Goal: Task Accomplishment & Management: Use online tool/utility

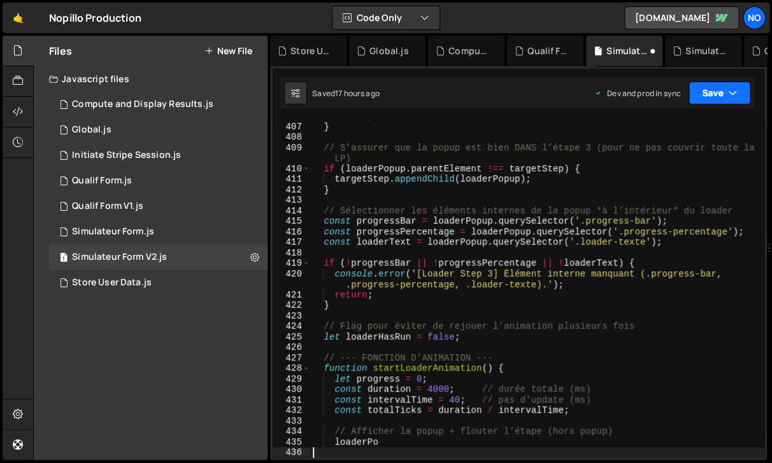
click at [705, 98] on button "Save" at bounding box center [720, 93] width 62 height 23
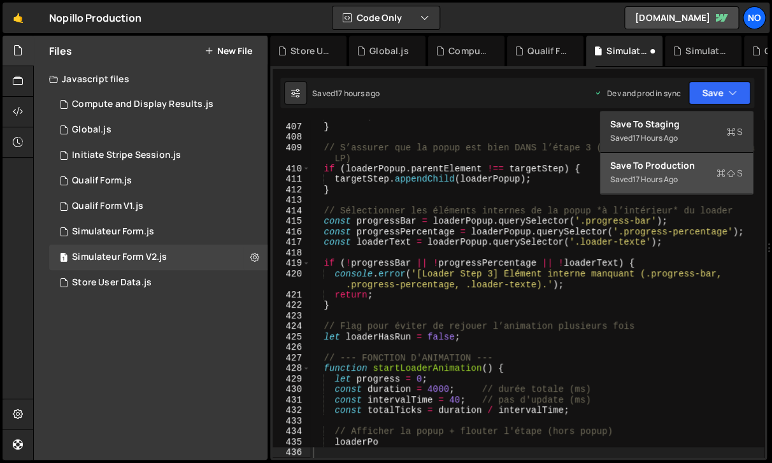
click at [670, 185] on div "17 hours ago" at bounding box center [655, 179] width 45 height 11
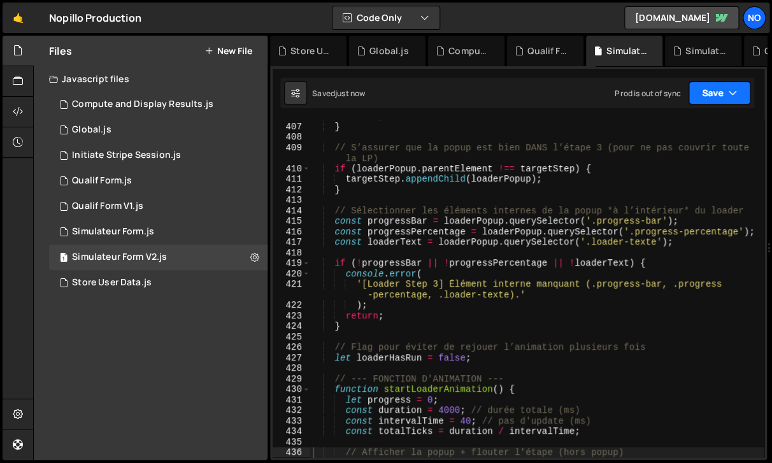
click at [731, 96] on icon "button" at bounding box center [732, 93] width 9 height 13
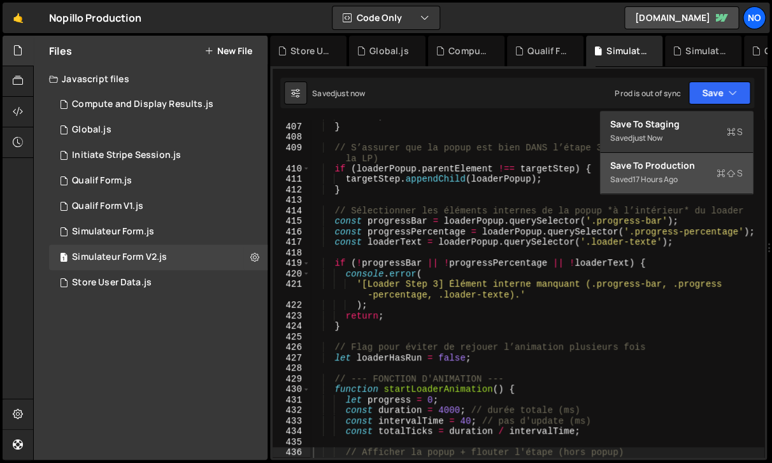
click at [721, 171] on icon at bounding box center [721, 173] width 9 height 13
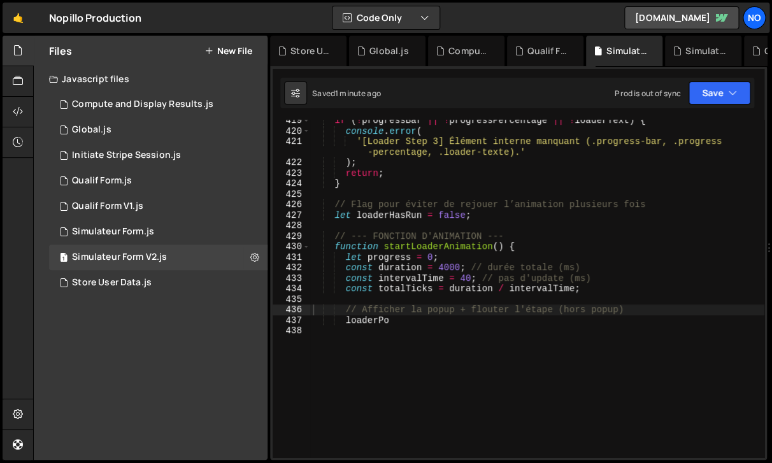
scroll to position [4895, 0]
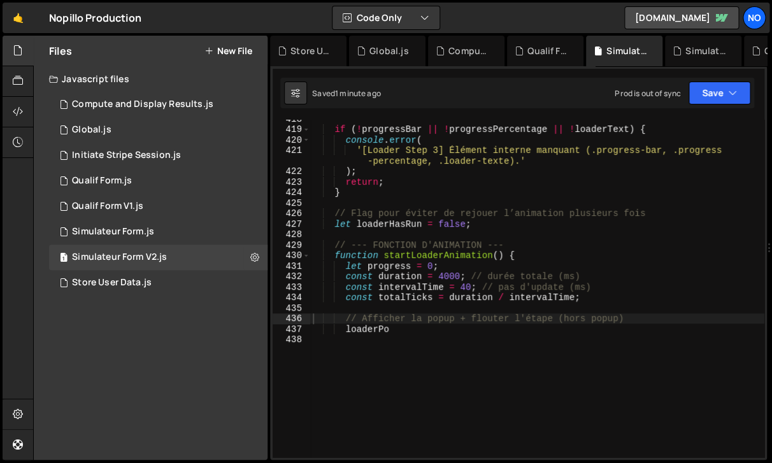
type textarea "loaderPo"
click at [379, 331] on div "if ( ! progressBar || ! progressPercentage || ! loaderText ) { console . error …" at bounding box center [537, 292] width 454 height 359
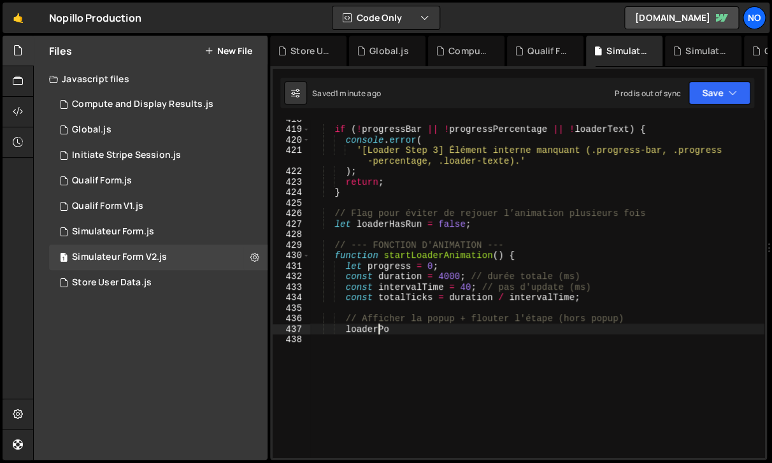
click at [360, 344] on div "if ( ! progressBar || ! progressPercentage || ! loaderText ) { console . error …" at bounding box center [537, 292] width 454 height 359
click at [356, 343] on div "if ( ! progressBar || ! progressPercentage || ! loaderText ) { console . error …" at bounding box center [537, 292] width 454 height 359
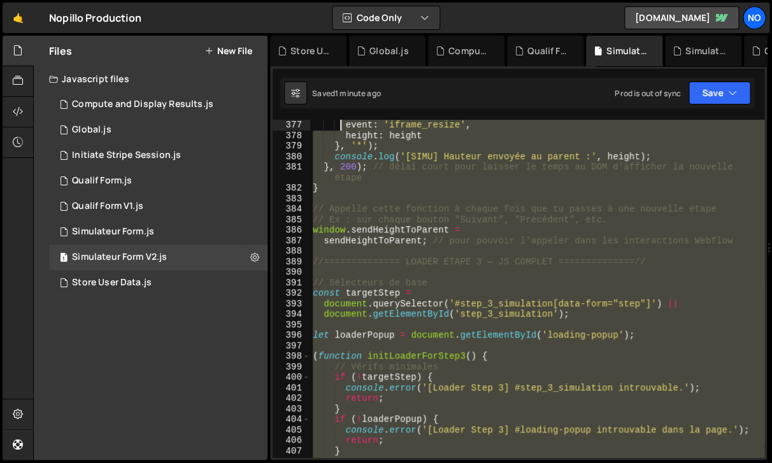
scroll to position [4332, 0]
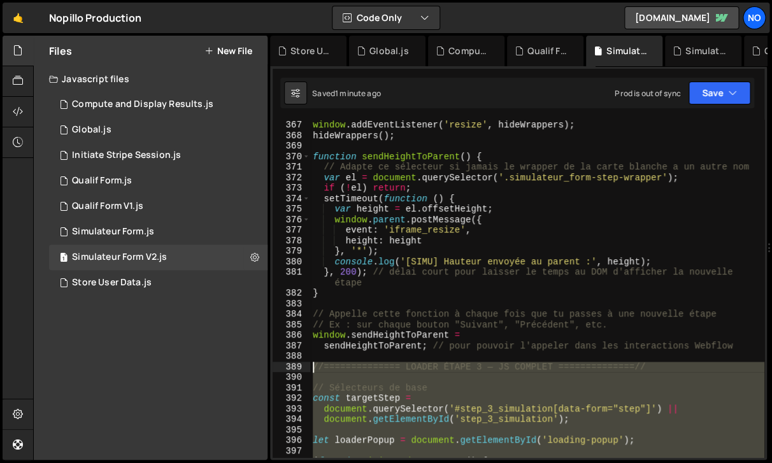
drag, startPoint x: 353, startPoint y: 345, endPoint x: 305, endPoint y: 372, distance: 54.5
click at [310, 372] on div "window . addEventListener ( 'resize' , hideWrappers ) ; hideWrappers ( ) ; func…" at bounding box center [537, 289] width 454 height 338
type textarea "//============== LOADER ÉTAPE 3 — JS COMPLET ==============//"
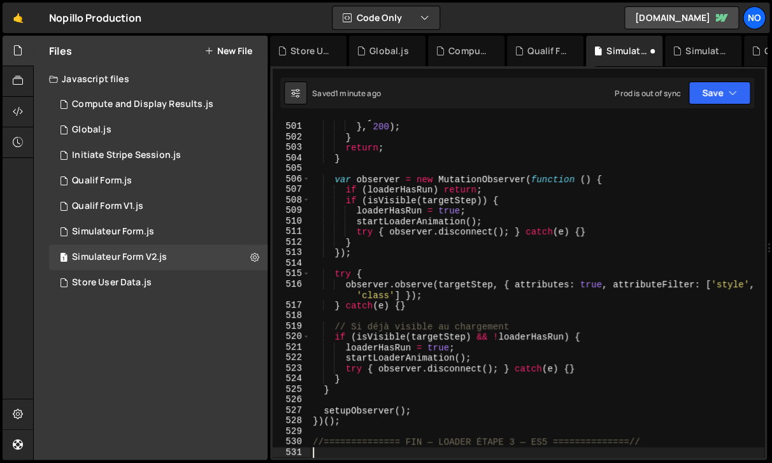
scroll to position [5824, 0]
click at [717, 91] on button "Save" at bounding box center [720, 93] width 62 height 23
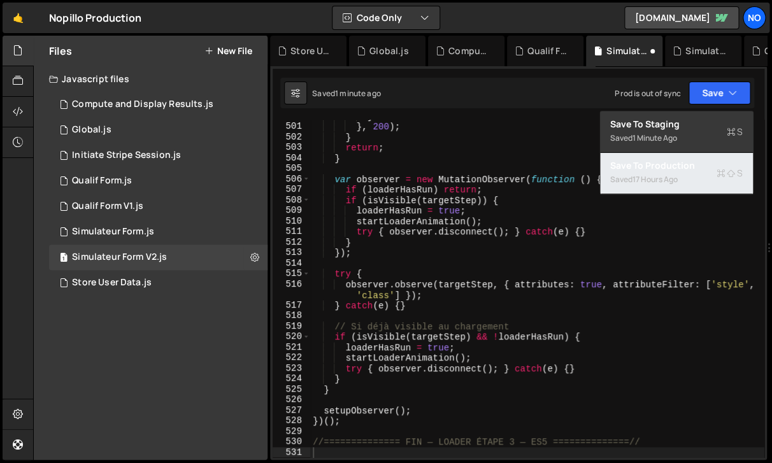
click at [680, 173] on div "Saved 17 hours ago" at bounding box center [676, 179] width 133 height 15
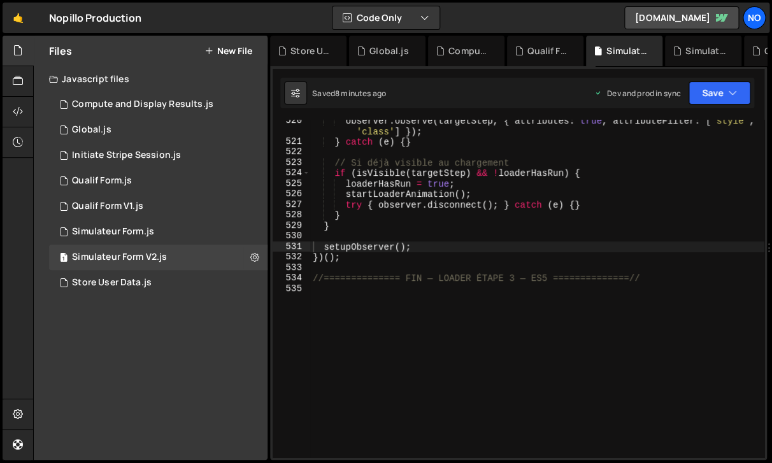
scroll to position [6030, 0]
click at [326, 291] on div "observer . observe ( targetStep , { attributes : true , attributeFilter : [ 'st…" at bounding box center [537, 300] width 454 height 370
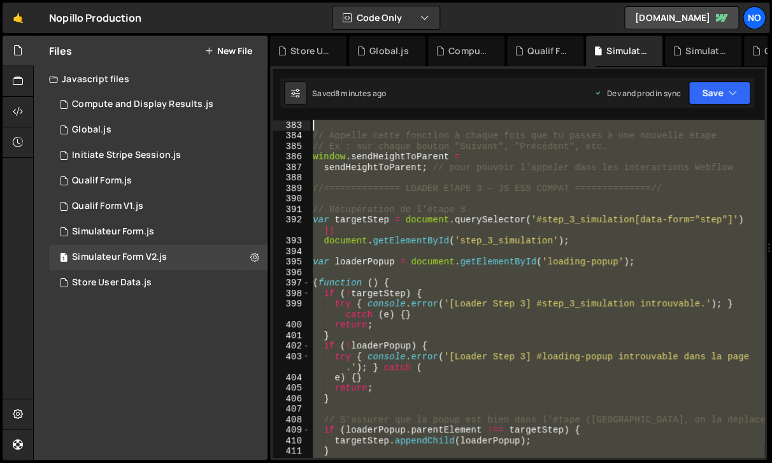
scroll to position [4363, 0]
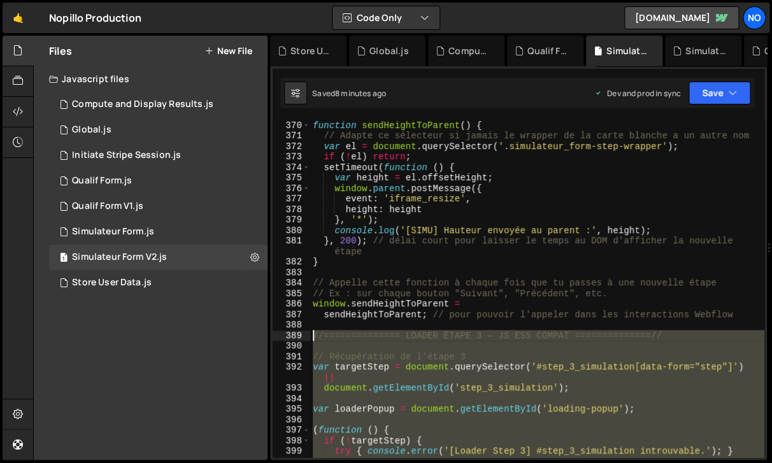
drag, startPoint x: 321, startPoint y: 288, endPoint x: 315, endPoint y: 335, distance: 47.5
click at [315, 335] on div "function sendHeightToParent ( ) { // Adapte ce sélecteur si jamais le wrapper d…" at bounding box center [537, 299] width 454 height 359
type textarea "//============== LOADER ÉTAPE 3 — JS ES5 COMPAT ==============//"
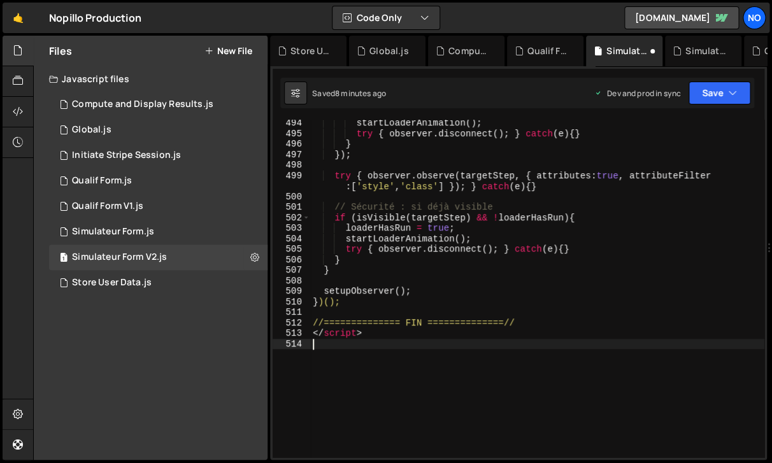
scroll to position [5766, 0]
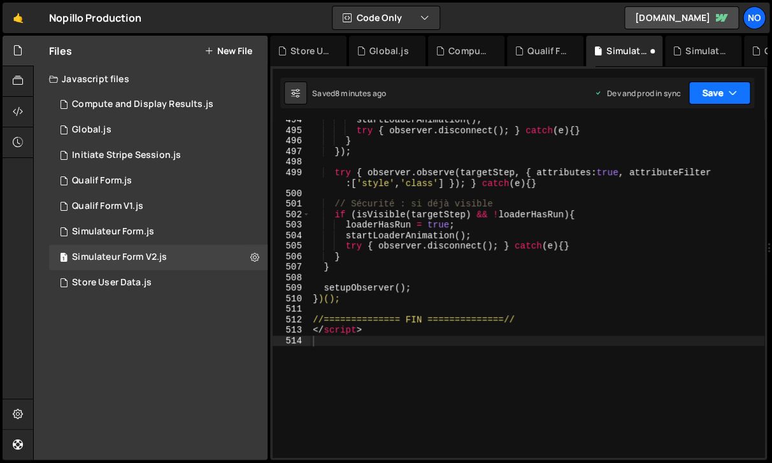
click at [714, 95] on button "Save" at bounding box center [720, 93] width 62 height 23
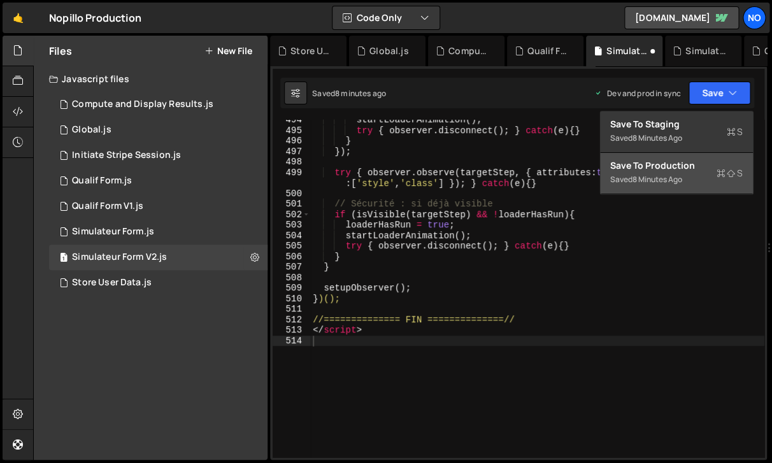
click at [662, 175] on div "8 minutes ago" at bounding box center [658, 179] width 50 height 11
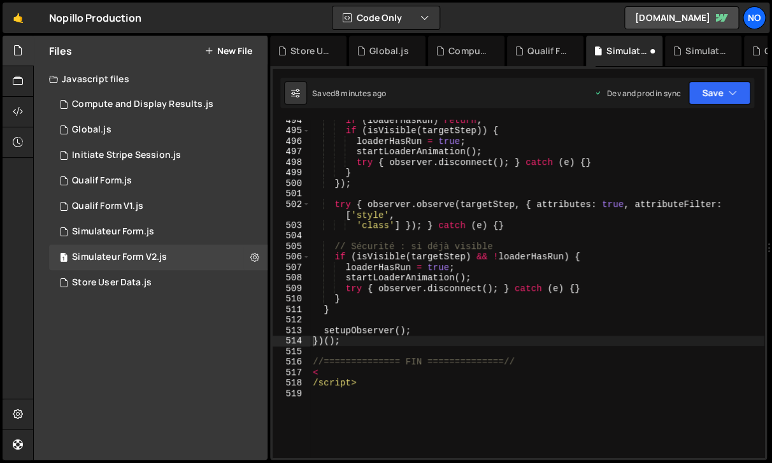
scroll to position [5735, 0]
type textarea "//============== FIN ==============//"
click at [531, 366] on div "if ( loaderHasRun ) return ; if ( isVisible ( targetStep )) { loaderHasRun = tr…" at bounding box center [537, 294] width 454 height 359
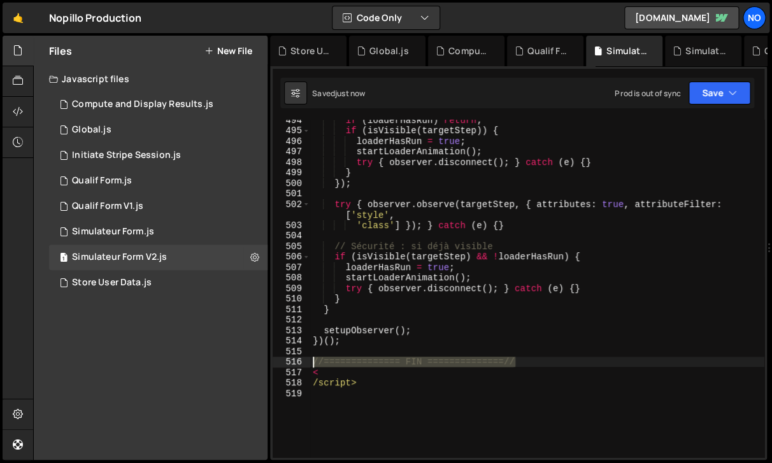
drag, startPoint x: 531, startPoint y: 366, endPoint x: 311, endPoint y: 363, distance: 219.9
click at [311, 363] on div "if ( loaderHasRun ) return ; if ( isVisible ( targetStep )) { loaderHasRun = tr…" at bounding box center [537, 294] width 454 height 359
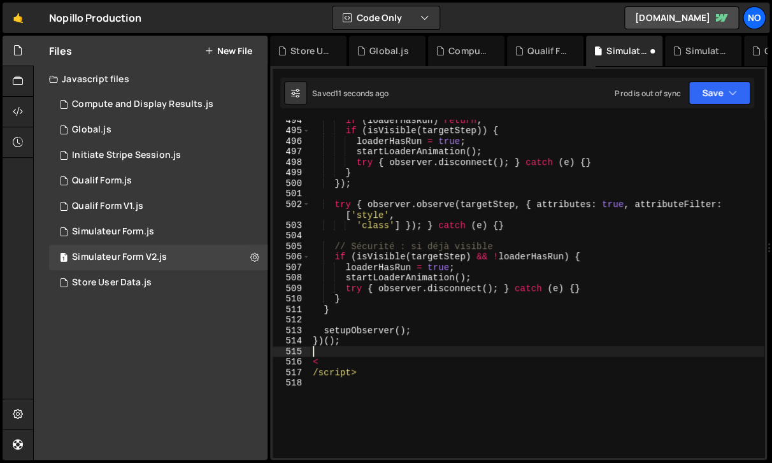
click at [317, 387] on div "if ( loaderHasRun ) return ; if ( isVisible ( targetStep )) { loaderHasRun = tr…" at bounding box center [537, 294] width 454 height 359
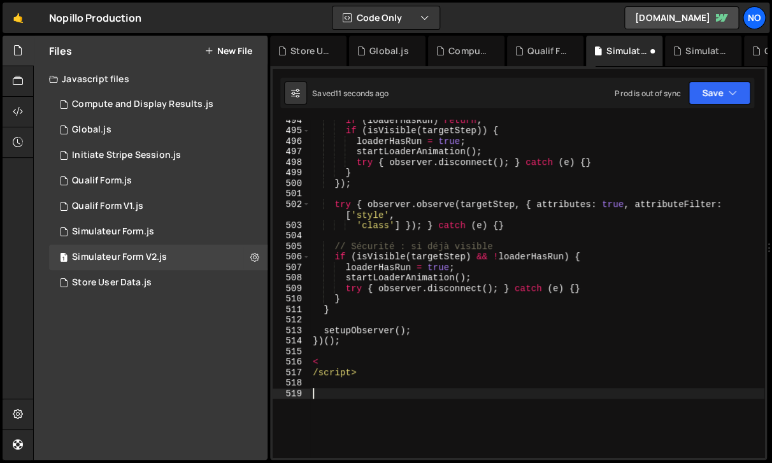
paste textarea "//============== FIN ==============//"
click at [717, 90] on button "Save" at bounding box center [720, 93] width 62 height 23
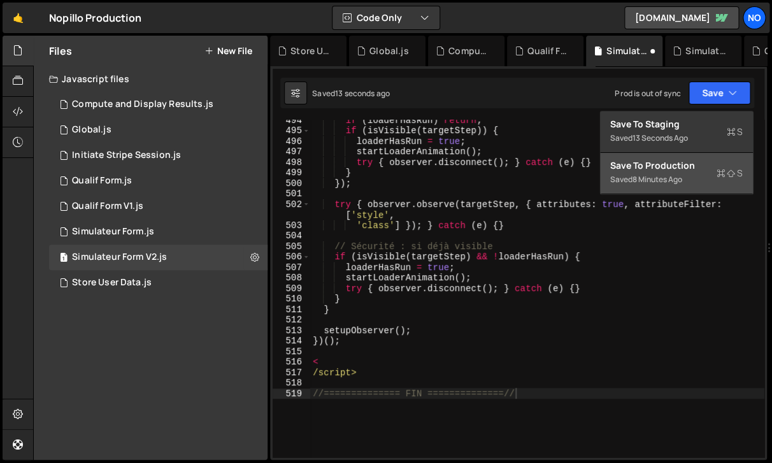
click at [680, 182] on div "8 minutes ago" at bounding box center [658, 179] width 50 height 11
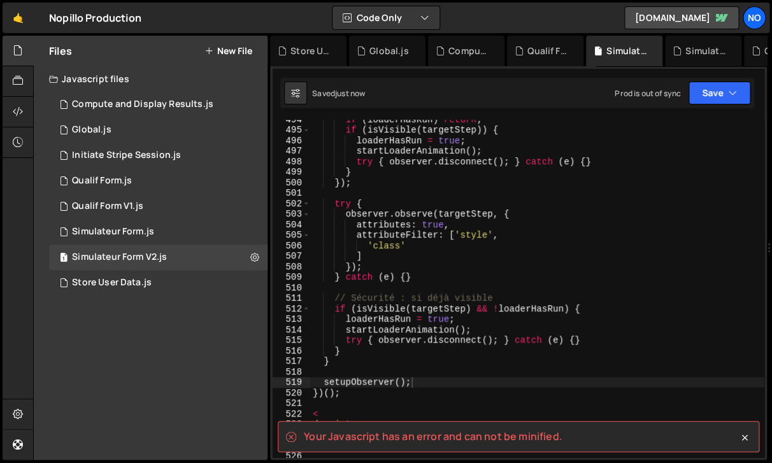
scroll to position [5736, 0]
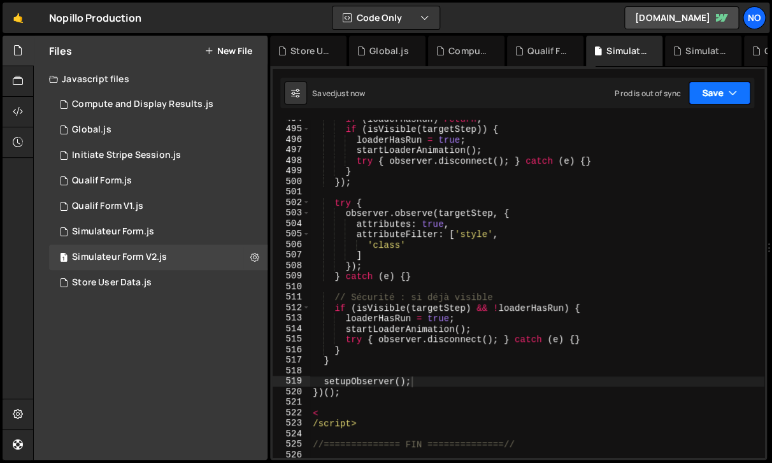
click at [737, 89] on icon "button" at bounding box center [732, 93] width 9 height 13
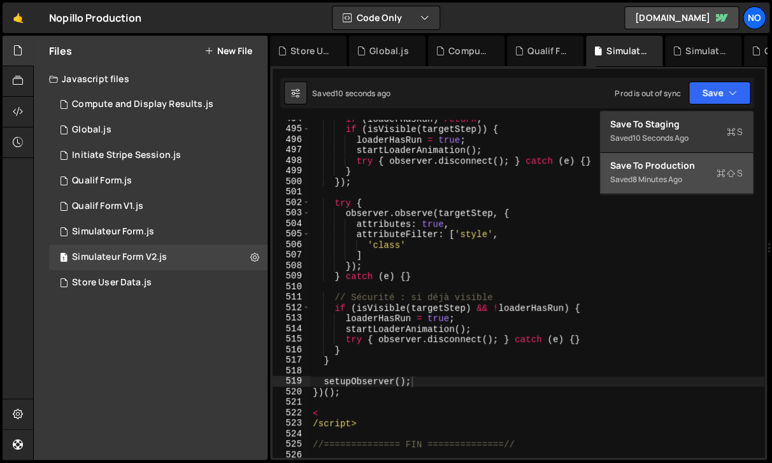
click at [670, 174] on div "Saved 8 minutes ago" at bounding box center [676, 179] width 133 height 15
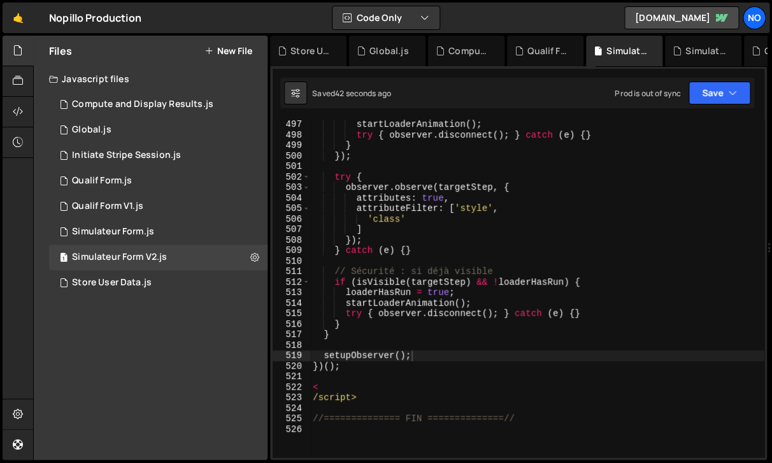
scroll to position [5763, 0]
click at [365, 399] on div "startLoaderAnimation ( ) ; try { observer . disconnect ( ) ; } catch ( e ) { } …" at bounding box center [537, 298] width 454 height 359
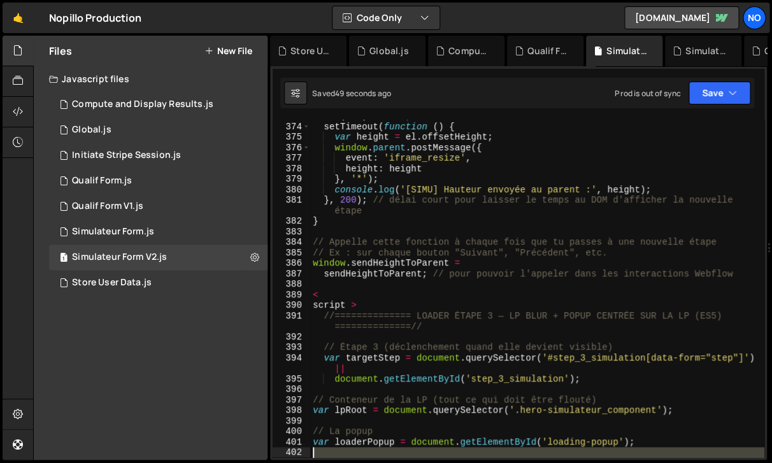
scroll to position [4457, 0]
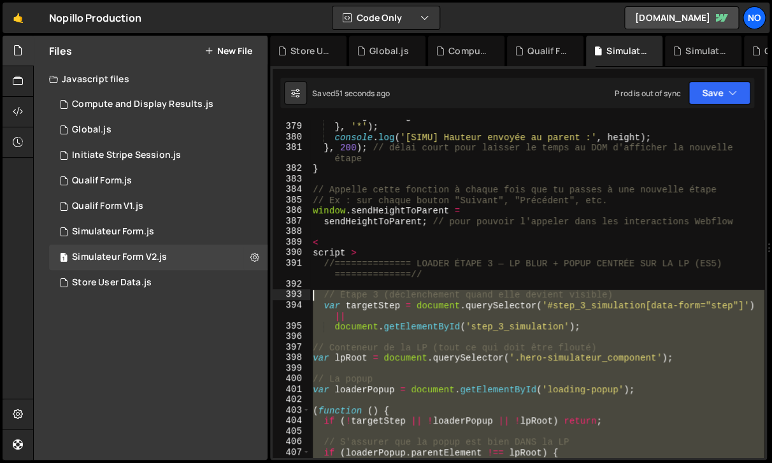
drag, startPoint x: 365, startPoint y: 399, endPoint x: 314, endPoint y: 295, distance: 115.7
click at [314, 295] on div "height : height } , '*' ) ; console . log ( '[SIMU] Hauteur envoyée au parent :…" at bounding box center [537, 290] width 454 height 359
click at [322, 247] on div "height : height } , '*' ) ; console . log ( '[SIMU] Hauteur envoyée au parent :…" at bounding box center [537, 290] width 454 height 359
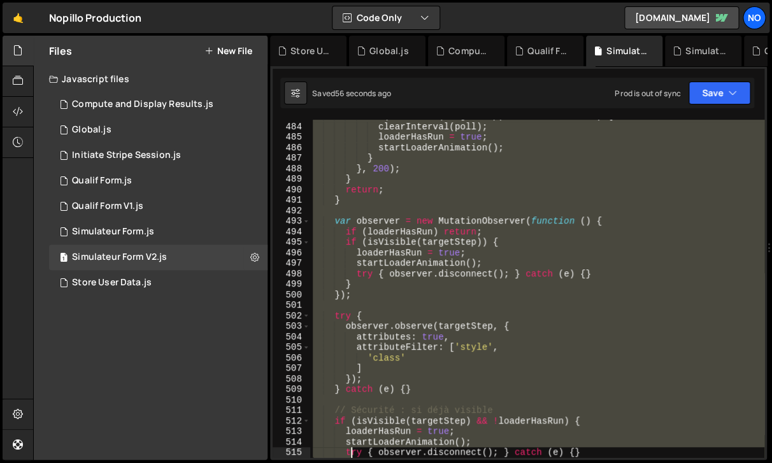
scroll to position [5740, 0]
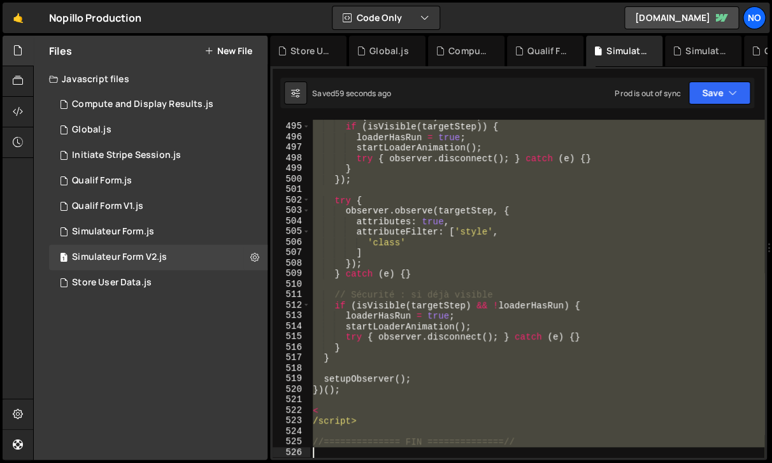
drag, startPoint x: 314, startPoint y: 242, endPoint x: 555, endPoint y: 445, distance: 315.2
click at [555, 447] on div "if ( loaderHasRun ) return ; if ( isVisible ( targetStep )) { loaderHasRun = tr…" at bounding box center [537, 290] width 454 height 359
type textarea "//============== FIN ==============//"
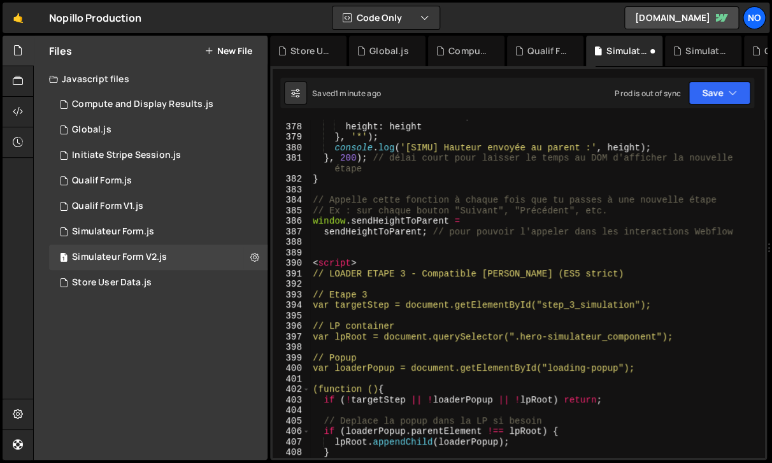
scroll to position [4414, 0]
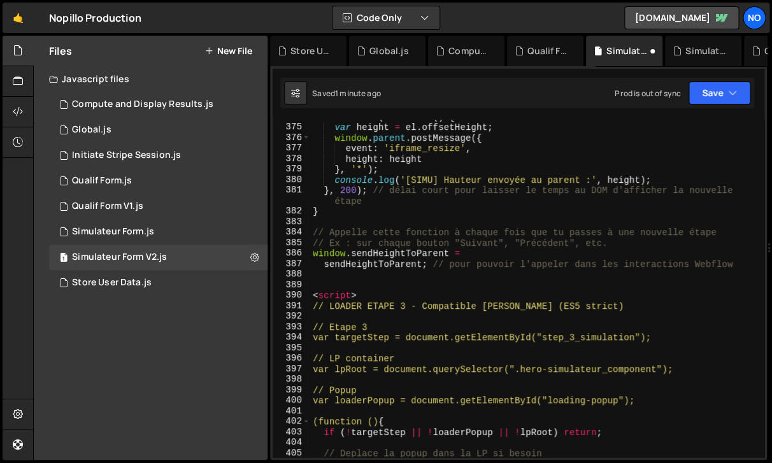
click at [412, 241] on div "setTimeout ( function ( ) { var height = el . offsetHeight ; window . parent . …" at bounding box center [537, 291] width 454 height 359
click at [530, 242] on div "setTimeout ( function ( ) { var height = el . offsetHeight ; window . parent . …" at bounding box center [537, 291] width 454 height 359
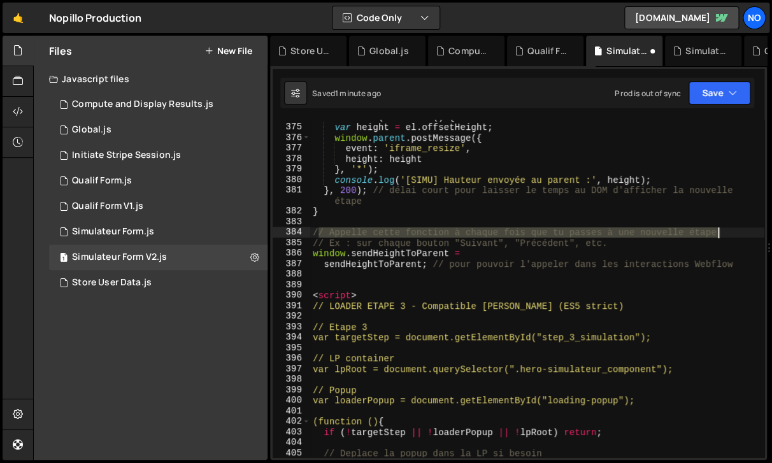
drag, startPoint x: 317, startPoint y: 231, endPoint x: 725, endPoint y: 232, distance: 407.8
click at [725, 232] on div "setTimeout ( function ( ) { var height = el . offsetHeight ; window . parent . …" at bounding box center [537, 291] width 454 height 359
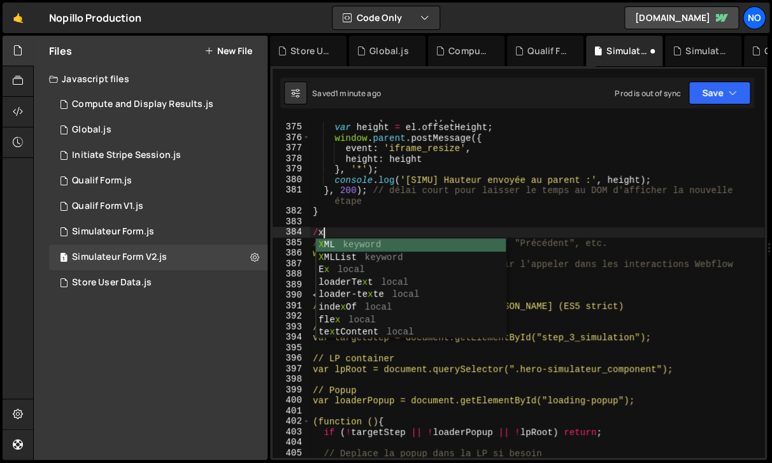
type textarea "// Appelle cette fonction à chaque fois que tu passes à une nouvelle étape"
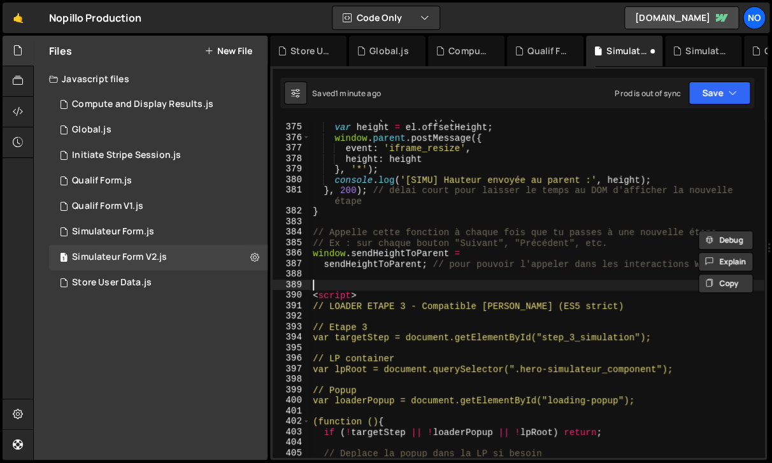
click at [324, 282] on div "setTimeout ( function ( ) { var height = el . offsetHeight ; window . parent . …" at bounding box center [537, 291] width 454 height 359
paste textarea "/ Appelle cette fonction à chaque fois que tu passes à une nouvelle étape"
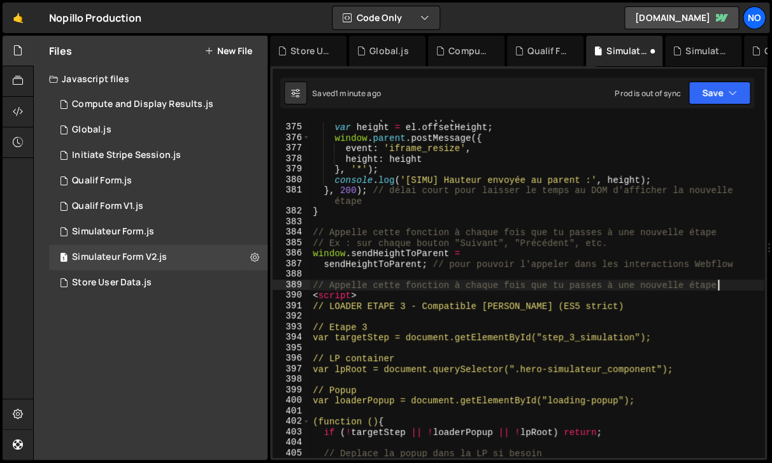
click at [756, 266] on div "// Appelle cette fonction à chaque fois que tu passes à une nouvelle étape 374 …" at bounding box center [519, 289] width 492 height 338
type textarea "sendHeightToParent; // pour pouvoir l'appeler dans les interactions Webflow"
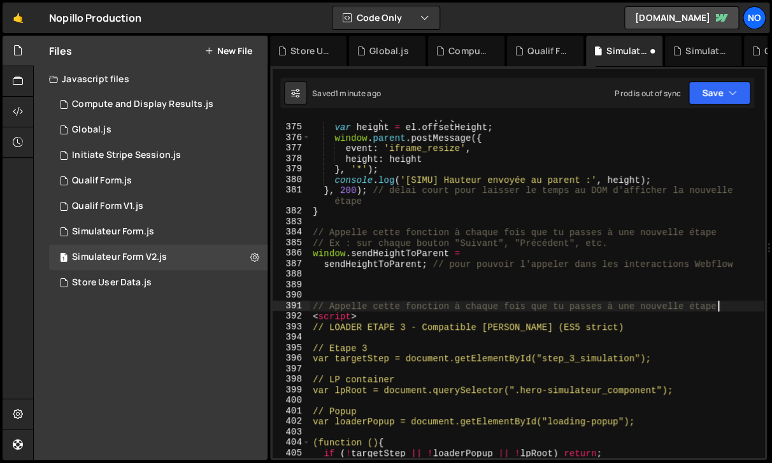
click at [725, 305] on div "setTimeout ( function ( ) { var height = el . offsetHeight ; window . parent . …" at bounding box center [537, 291] width 454 height 359
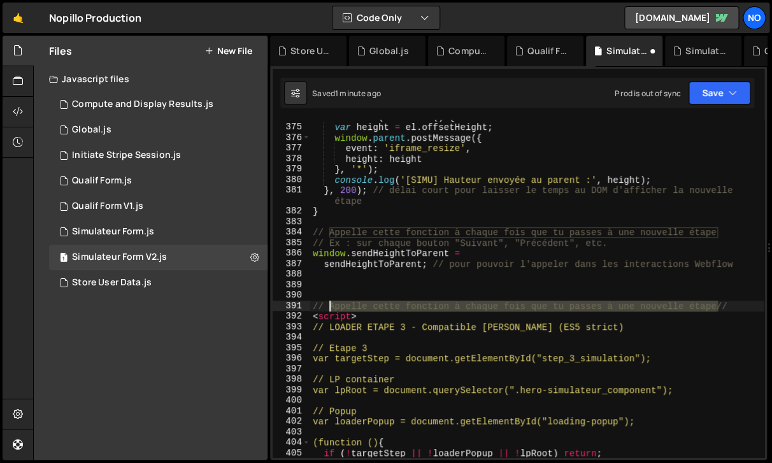
drag, startPoint x: 718, startPoint y: 305, endPoint x: 329, endPoint y: 306, distance: 388.7
click at [329, 306] on div "setTimeout ( function ( ) { var height = el . offsetHeight ; window . parent . …" at bounding box center [537, 291] width 454 height 359
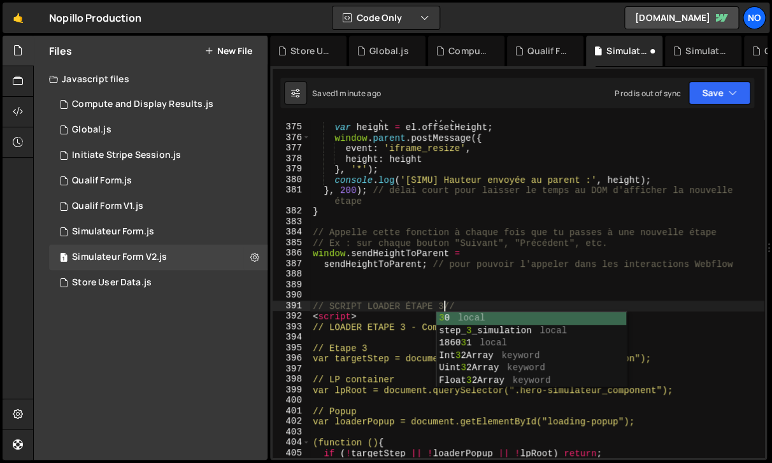
scroll to position [0, 8]
click at [697, 314] on div "setTimeout ( function ( ) { var height = el . offsetHeight ; window . parent . …" at bounding box center [537, 291] width 454 height 359
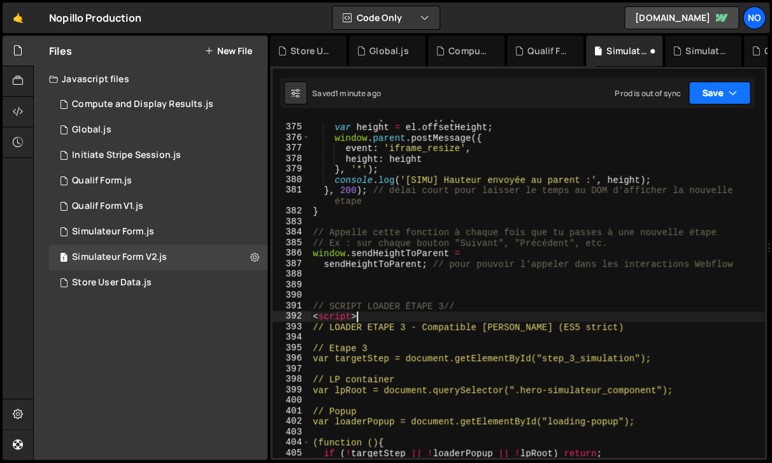
click at [710, 97] on button "Save" at bounding box center [720, 93] width 62 height 23
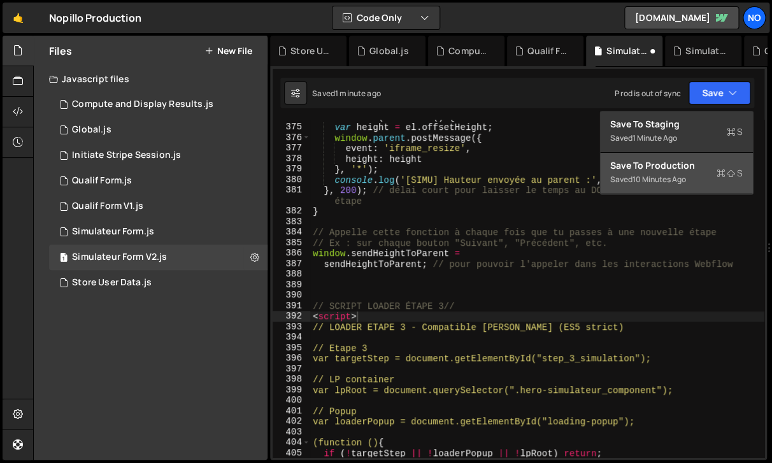
click at [667, 177] on div "10 minutes ago" at bounding box center [660, 179] width 54 height 11
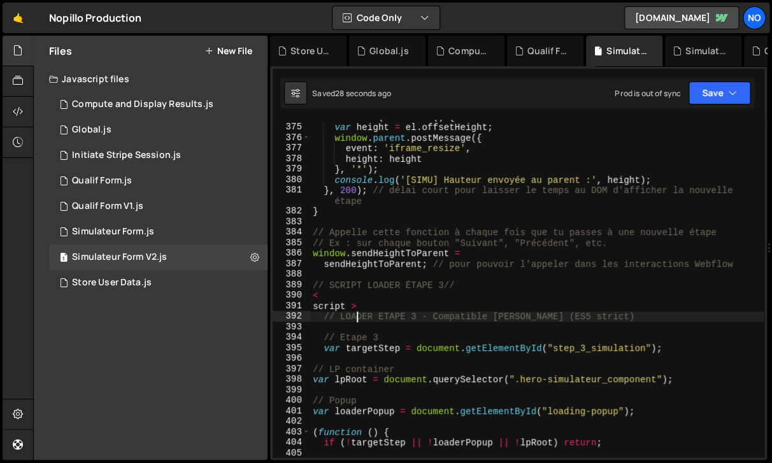
click at [310, 296] on div "390" at bounding box center [292, 295] width 38 height 11
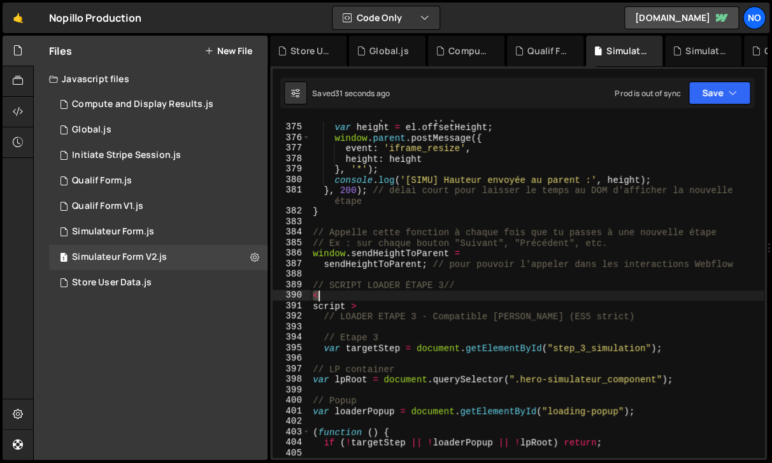
click at [316, 298] on div "setTimeout ( function ( ) { var height = el . offsetHeight ; window . parent . …" at bounding box center [537, 291] width 454 height 359
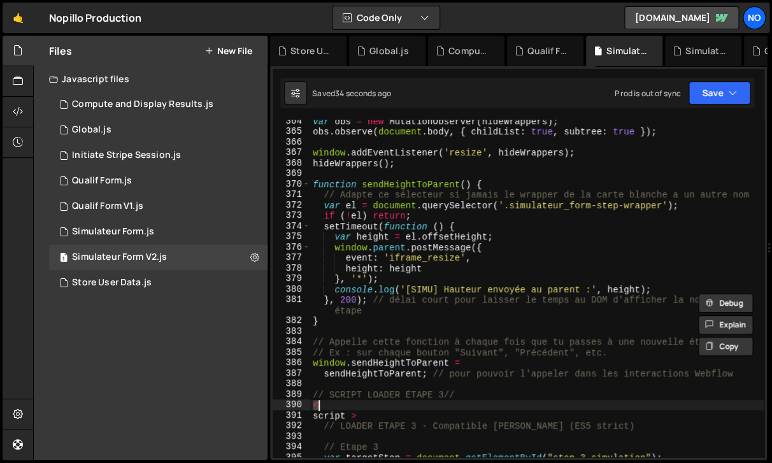
scroll to position [4317, 0]
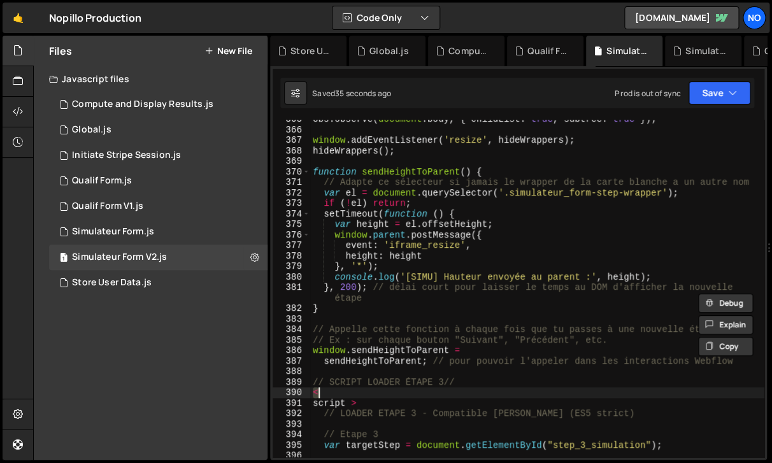
click at [315, 395] on div "obs . observe ( document . body , { childList : true , subtree : true }) ; wind…" at bounding box center [537, 289] width 454 height 338
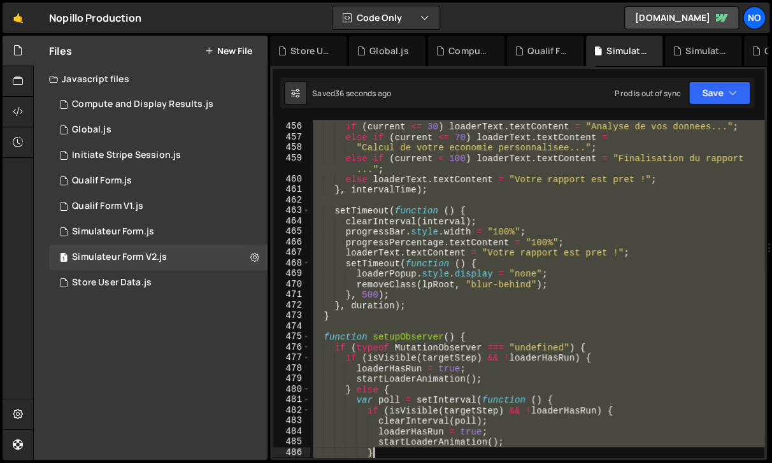
scroll to position [5603, 0]
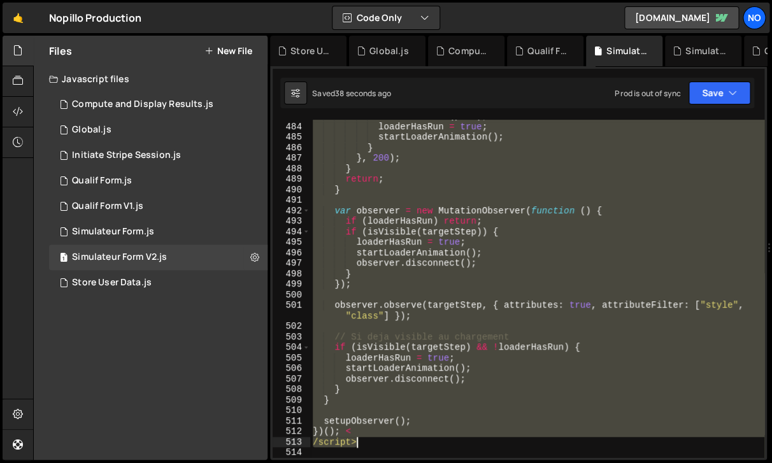
drag, startPoint x: 315, startPoint y: 395, endPoint x: 375, endPoint y: 440, distance: 74.7
click at [375, 440] on div "clearInterval ( poll ) ; loaderHasRun = true ; startLoaderAnimation ( ) ; } } ,…" at bounding box center [537, 290] width 454 height 359
type textarea "})(); < /script>"
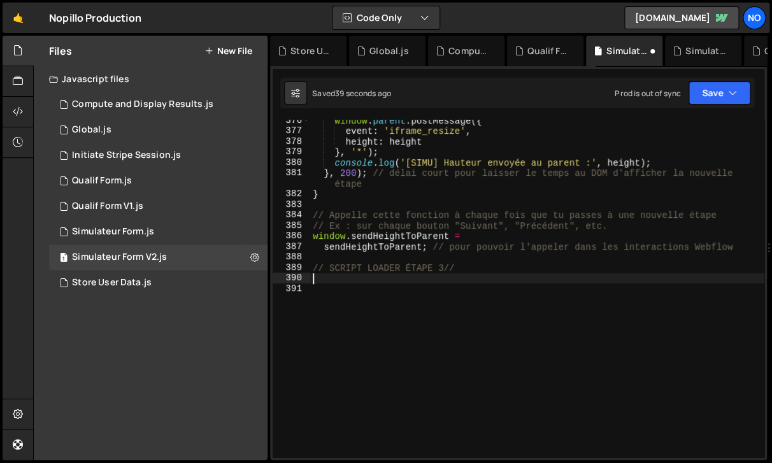
scroll to position [5445, 0]
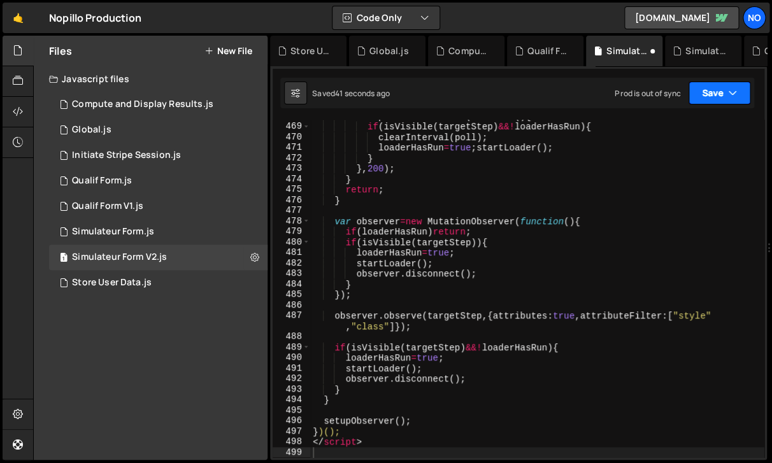
click at [721, 91] on button "Save" at bounding box center [720, 93] width 62 height 23
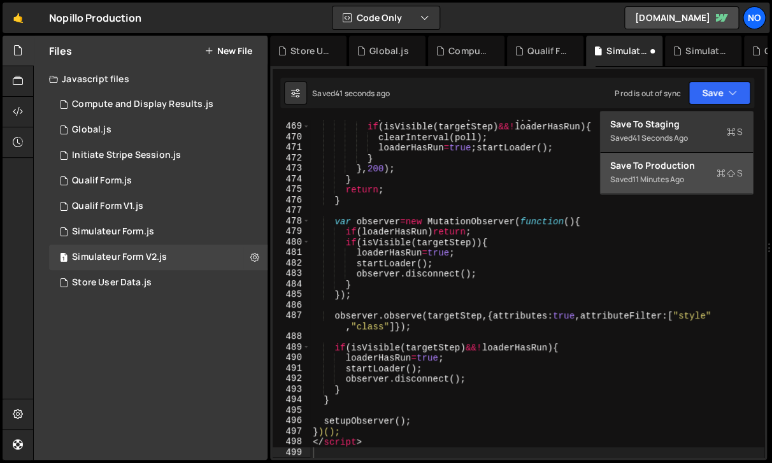
click at [697, 175] on div "Saved 11 minutes ago" at bounding box center [676, 179] width 133 height 15
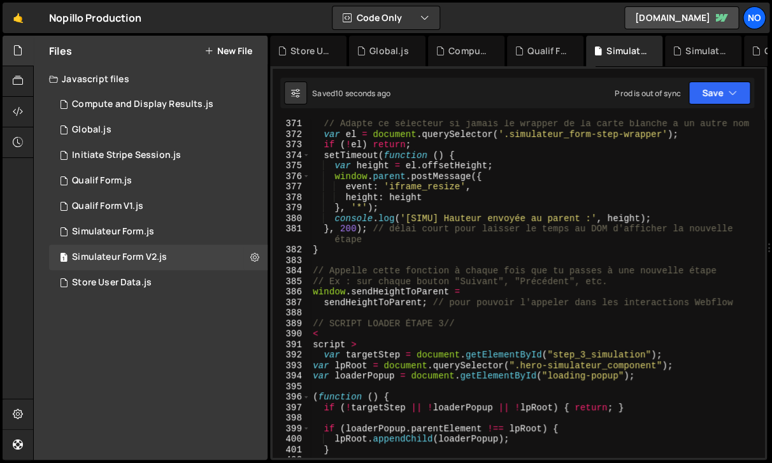
scroll to position [4371, 0]
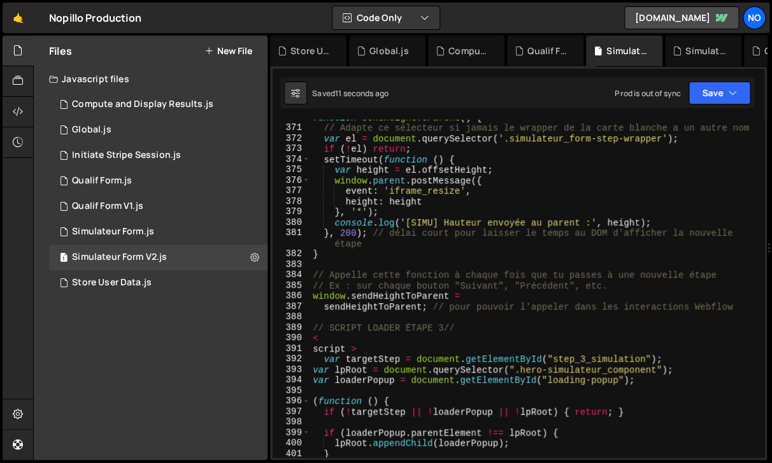
click at [315, 350] on div "function sendHeightToParent ( ) { // Adapte ce sélecteur si jamais le wrapper d…" at bounding box center [537, 291] width 454 height 359
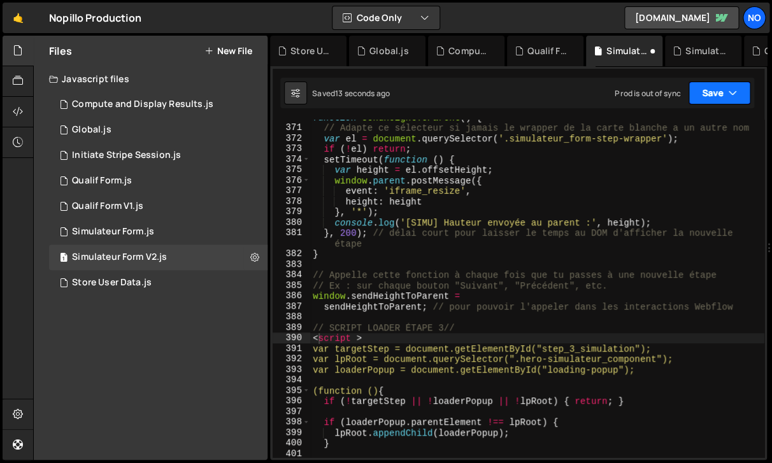
click at [719, 101] on button "Save" at bounding box center [720, 93] width 62 height 23
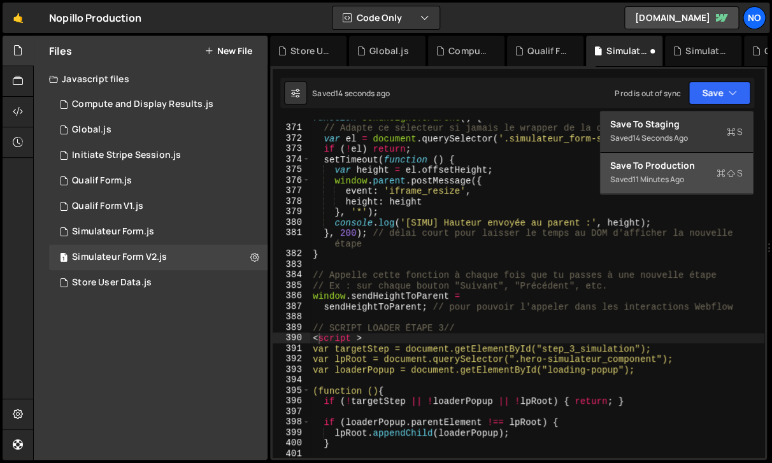
click at [672, 176] on div "11 minutes ago" at bounding box center [659, 179] width 52 height 11
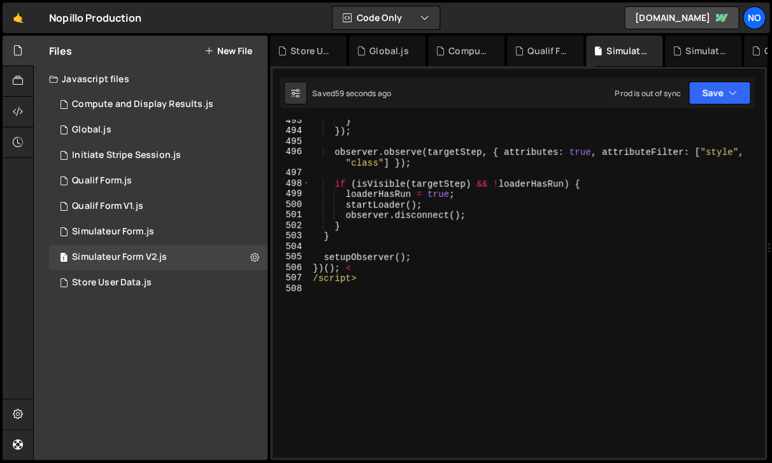
scroll to position [5714, 0]
click at [371, 280] on div "} }) ; observer . observe ( targetStep , { attributes : true , attributeFilter …" at bounding box center [537, 294] width 454 height 359
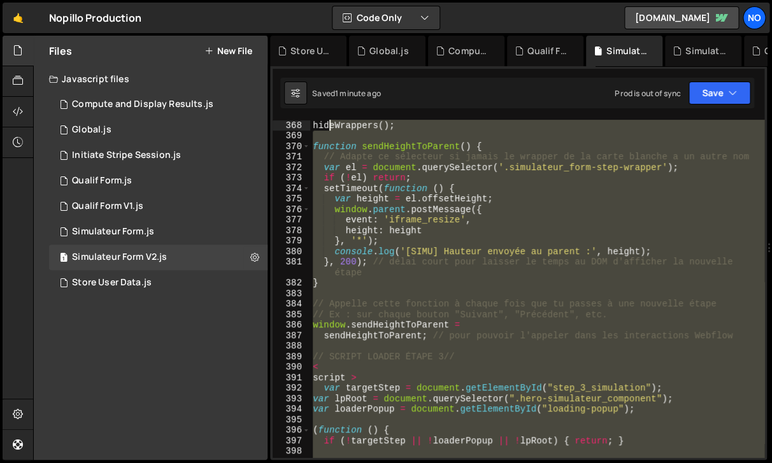
scroll to position [4300, 0]
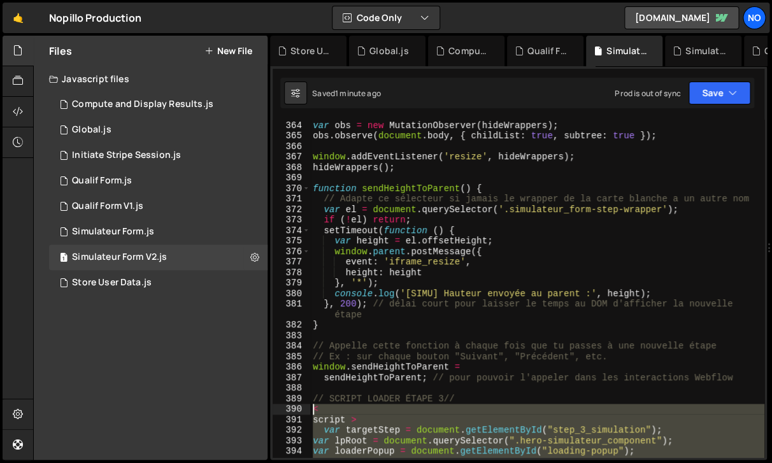
drag, startPoint x: 365, startPoint y: 282, endPoint x: 312, endPoint y: 411, distance: 138.9
click at [312, 412] on div "var obs = new MutationObserver ( hideWrappers ) ; obs . observe ( document . bo…" at bounding box center [537, 299] width 454 height 359
type textarea "< script >"
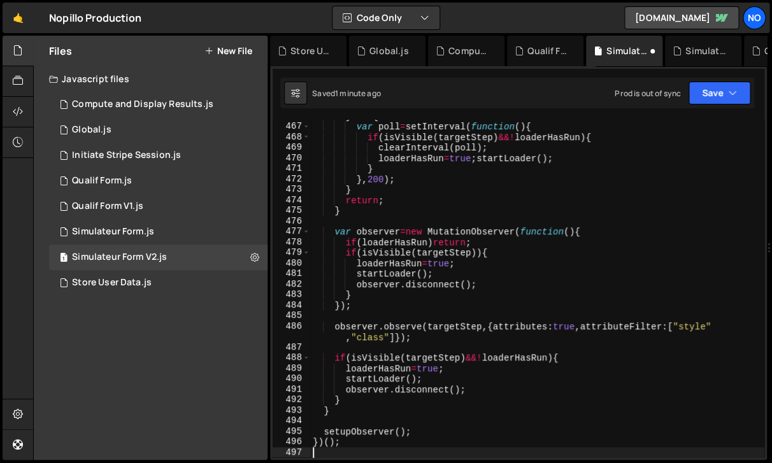
scroll to position [5424, 0]
click at [728, 87] on button "Save" at bounding box center [720, 93] width 62 height 23
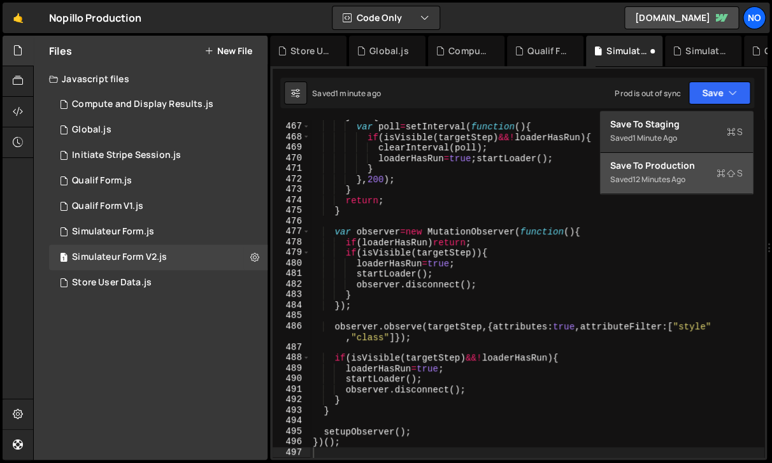
click at [685, 182] on div "12 minutes ago" at bounding box center [659, 179] width 53 height 11
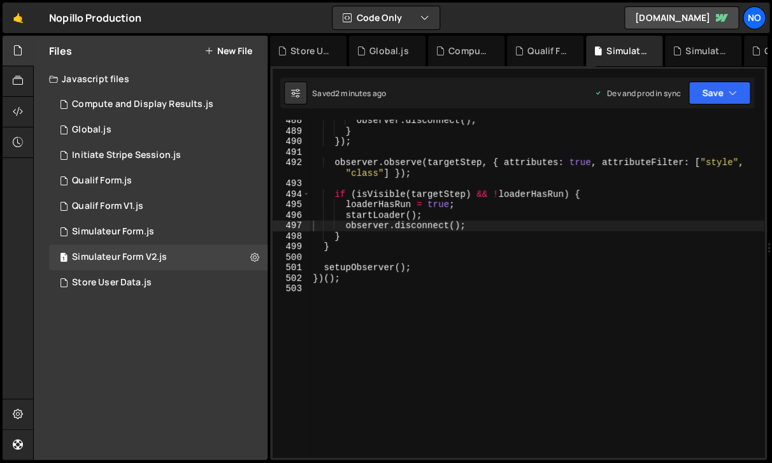
scroll to position [5661, 0]
click at [353, 273] on div "observer . disconnect ( ) ; } }) ; observer . observe ( targetStep , { attribut…" at bounding box center [537, 294] width 454 height 359
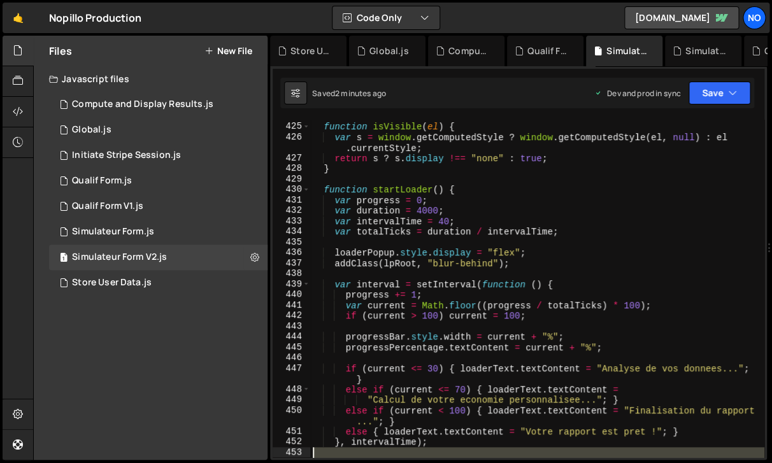
scroll to position [5067, 0]
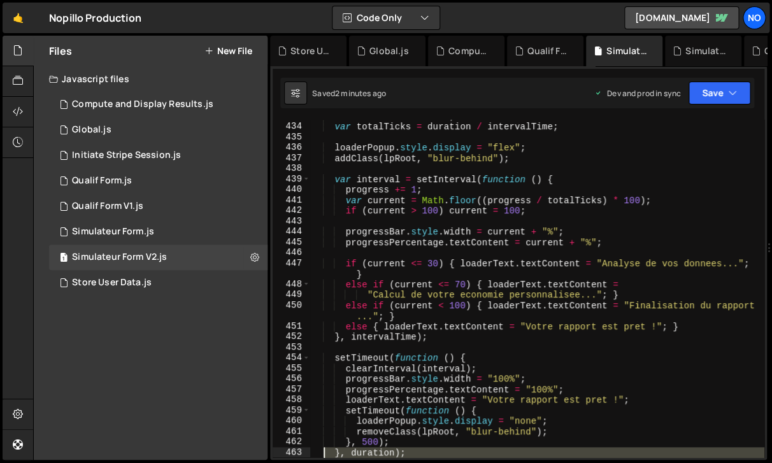
drag, startPoint x: 347, startPoint y: 278, endPoint x: 323, endPoint y: 457, distance: 180.6
click at [323, 457] on div "var intervalTime = 40 ; var totalTicks = duration / intervalTime ; loaderPopup …" at bounding box center [537, 290] width 454 height 359
type textarea "}, duration); }"
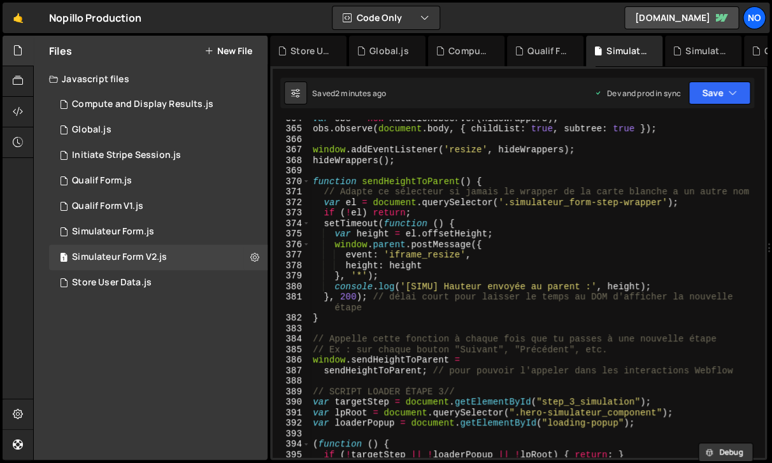
scroll to position [4307, 0]
click at [324, 380] on div "var obs = new MutationObserver ( hideWrappers ) ; obs . observe ( document . bo…" at bounding box center [537, 292] width 454 height 359
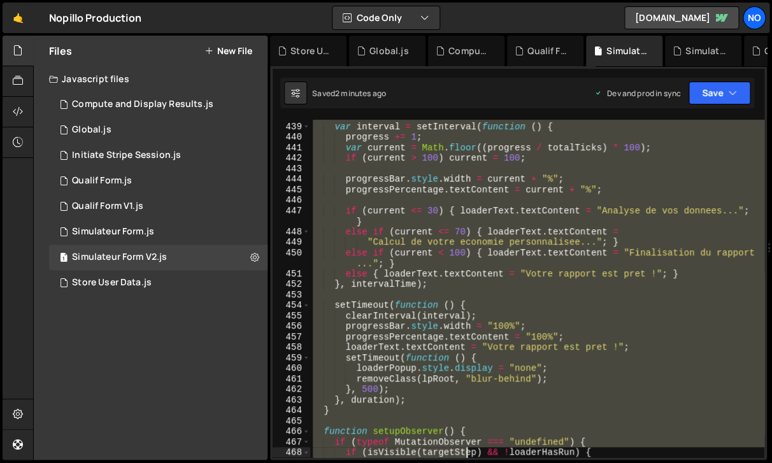
scroll to position [5497, 0]
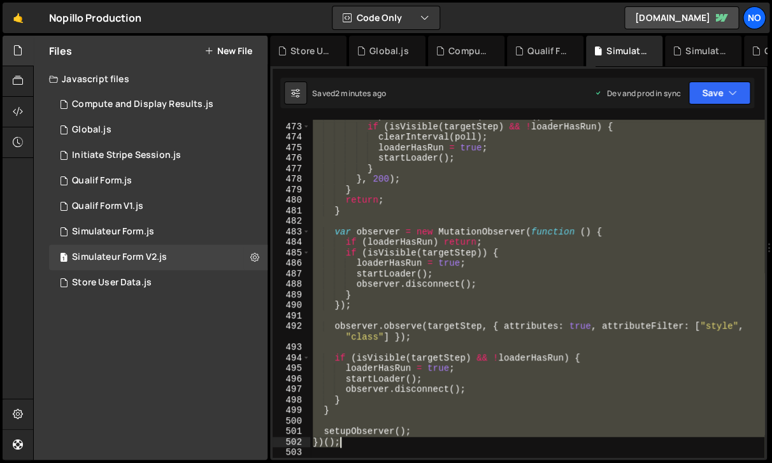
drag, startPoint x: 313, startPoint y: 395, endPoint x: 399, endPoint y: 441, distance: 97.5
click at [399, 441] on div "var poll = setInterval ( function ( ) { if ( isVisible ( targetStep ) && ! load…" at bounding box center [537, 290] width 454 height 359
type textarea "setupObserver(); })();"
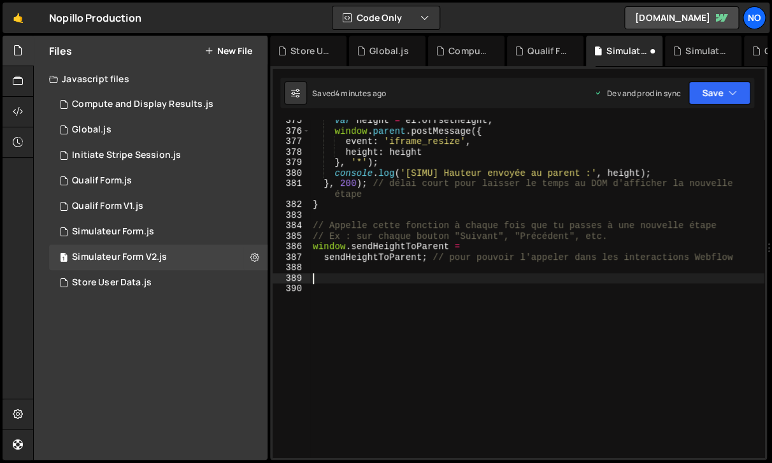
paste textarea "}"
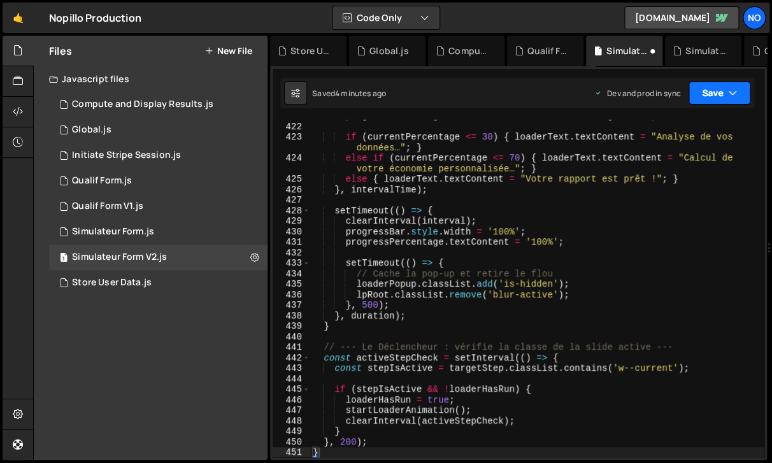
click at [714, 92] on button "Save" at bounding box center [720, 93] width 62 height 23
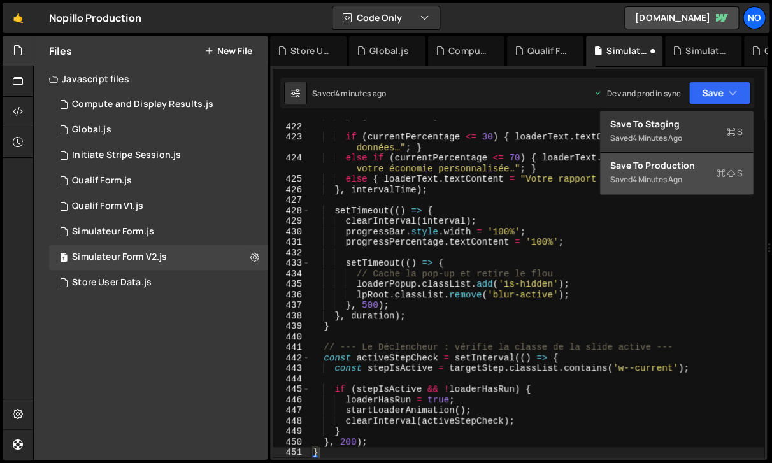
click at [695, 173] on div "Saved 4 minutes ago" at bounding box center [676, 179] width 133 height 15
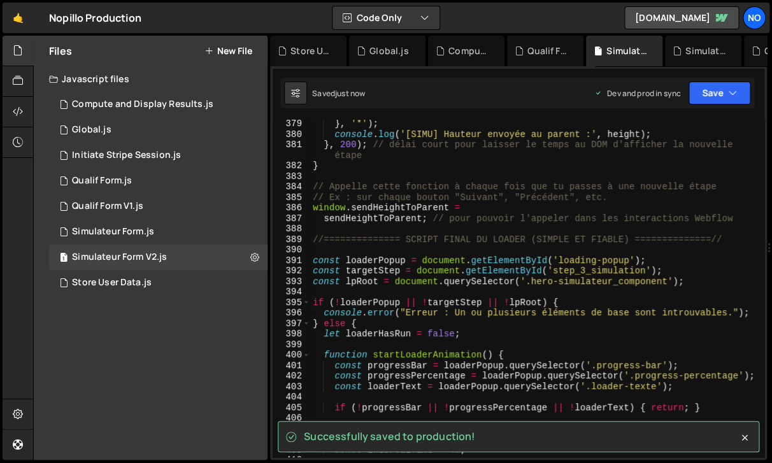
scroll to position [4349, 0]
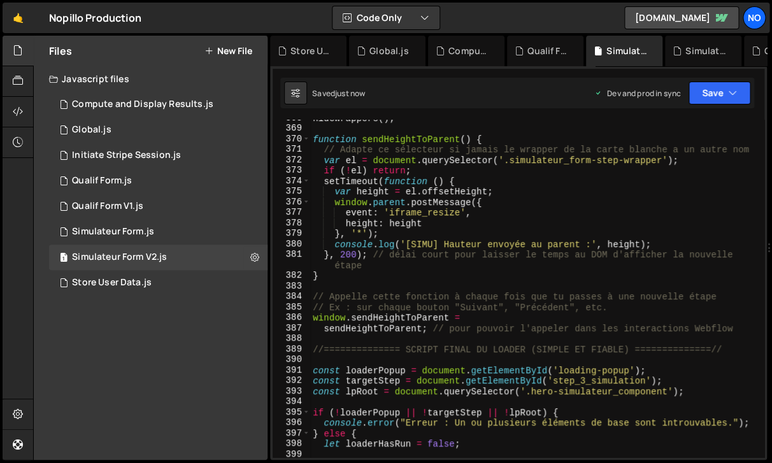
type textarea "sendHeightToParent; // pour pouvoir l'appeler dans les interactions Webflow"
click at [749, 328] on div "hideWrappers ( ) ; function sendHeightToParent ( ) { // Adapte ce sélecteur si …" at bounding box center [537, 292] width 454 height 359
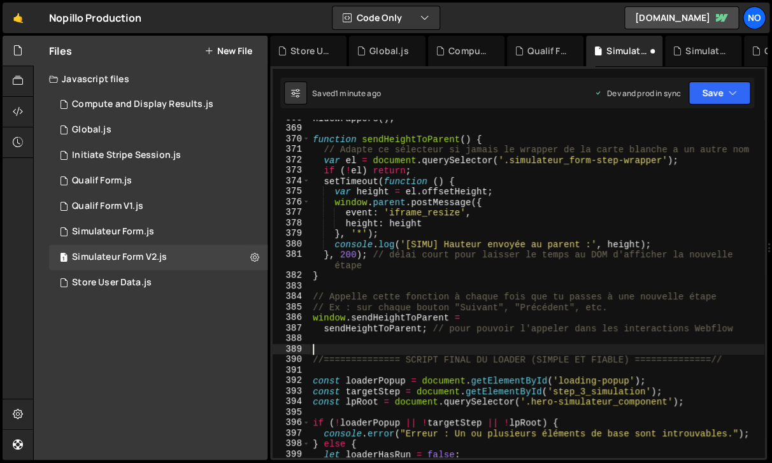
click at [322, 349] on div "hideWrappers ( ) ; function sendHeightToParent ( ) { // Adapte ce sélecteur si …" at bounding box center [537, 292] width 454 height 359
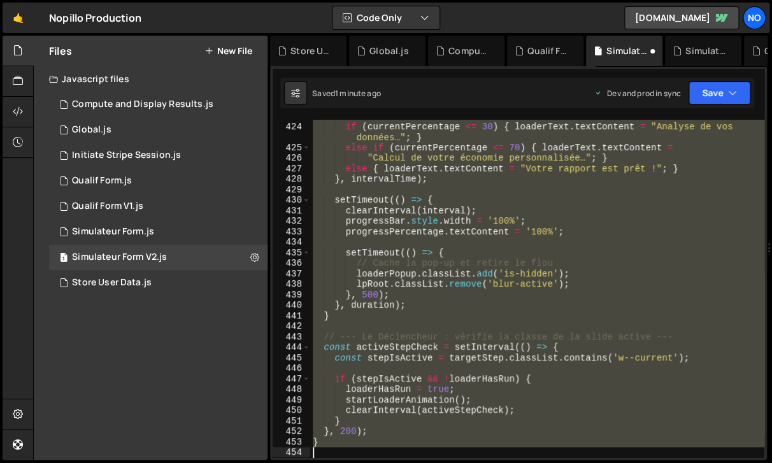
drag, startPoint x: 314, startPoint y: 379, endPoint x: 341, endPoint y: 504, distance: 128.4
click at [341, 458] on div "if ( currentPercentage <= 30 ) { loaderText . textContent = "Analyse de vos don…" at bounding box center [537, 289] width 454 height 338
type textarea "}"
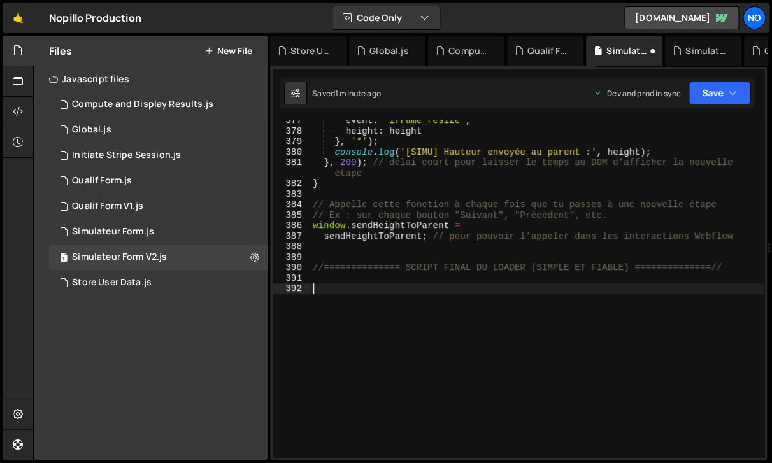
scroll to position [5224, 0]
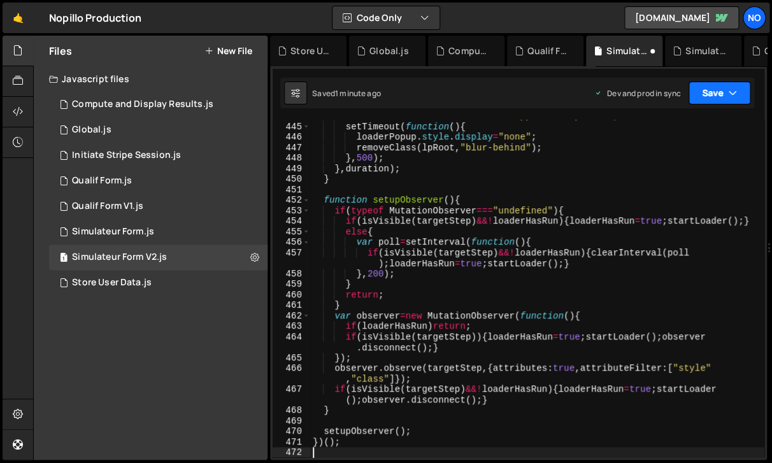
click at [723, 88] on button "Save" at bounding box center [720, 93] width 62 height 23
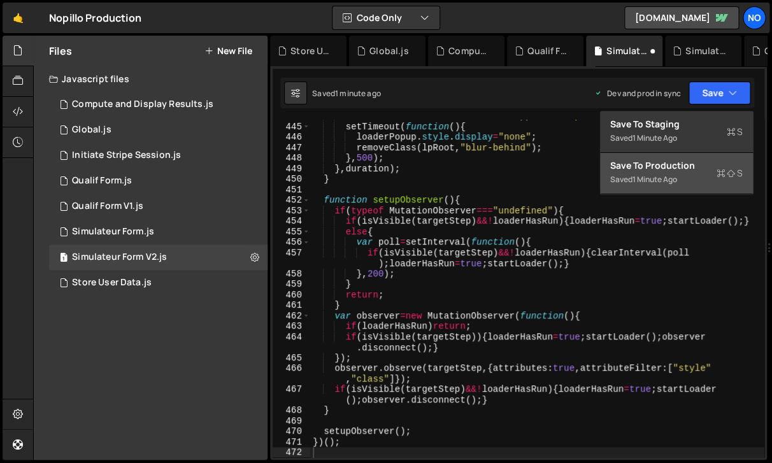
click at [665, 171] on div "Save to Production S" at bounding box center [676, 165] width 133 height 13
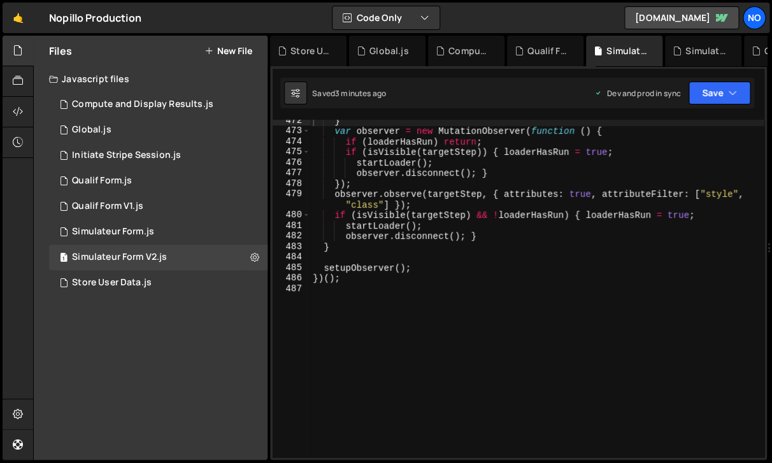
scroll to position [5503, 0]
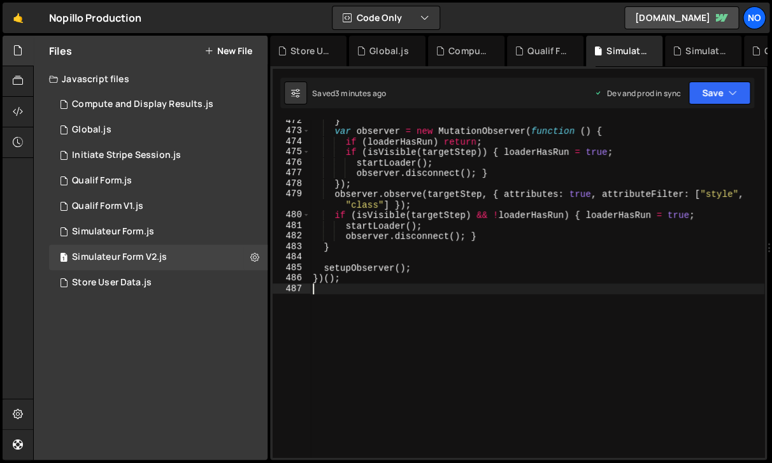
click at [330, 291] on div "} var observer = new MutationObserver ( function ( ) { if ( loaderHasRun ) retu…" at bounding box center [537, 294] width 454 height 359
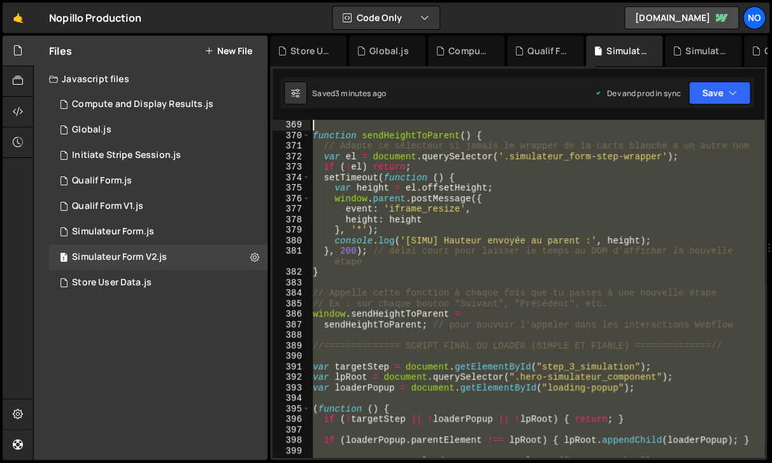
scroll to position [4279, 0]
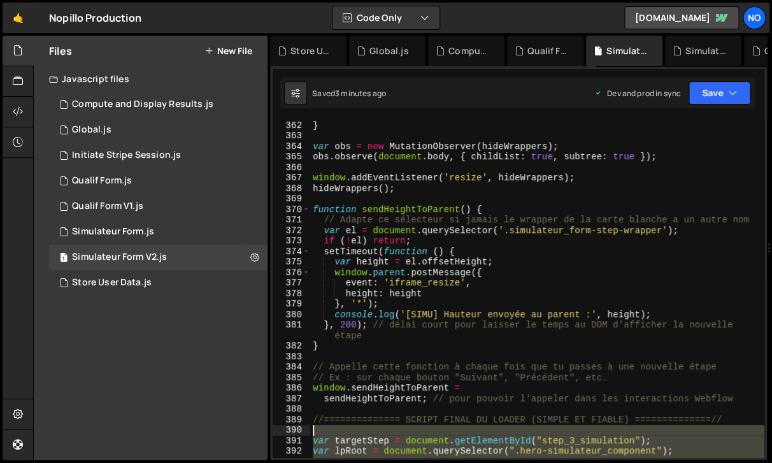
drag, startPoint x: 330, startPoint y: 291, endPoint x: 314, endPoint y: 433, distance: 143.6
click at [314, 433] on div "} var obs = new MutationObserver ( hideWrappers ) ; obs . observe ( document . …" at bounding box center [537, 299] width 454 height 359
type textarea "var targetStep = document.getElementById("step_3_simulation");"
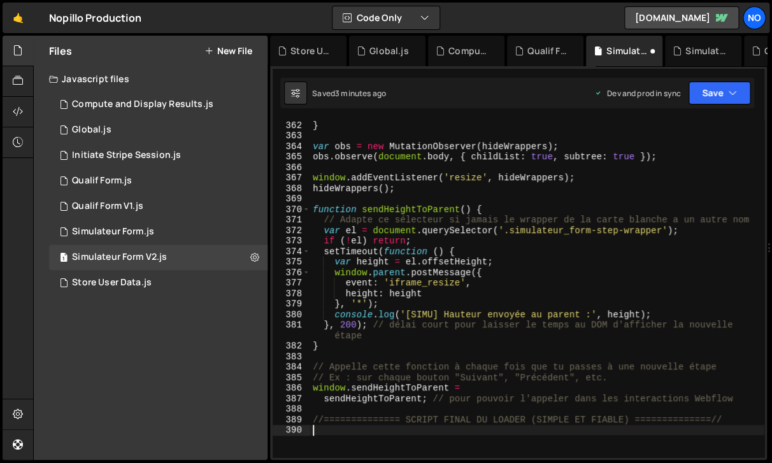
scroll to position [5656, 0]
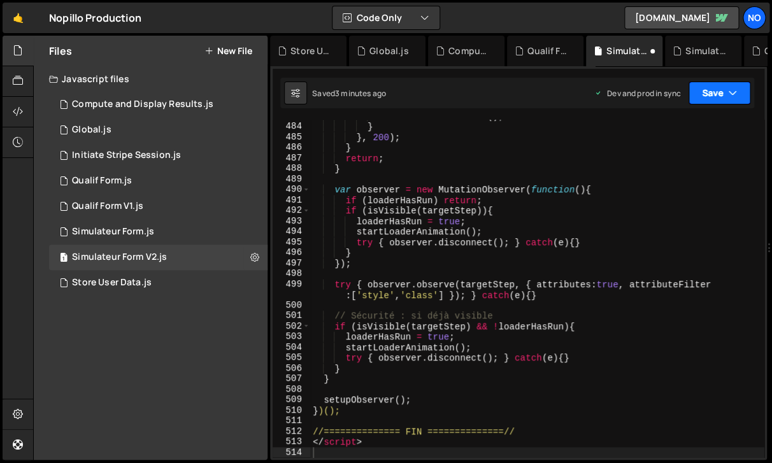
click at [725, 99] on button "Save" at bounding box center [720, 93] width 62 height 23
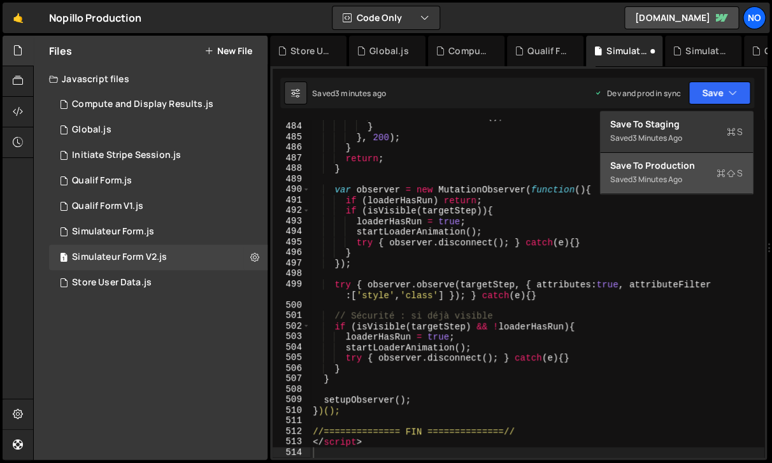
click at [703, 171] on div "Save to Production S" at bounding box center [676, 165] width 133 height 13
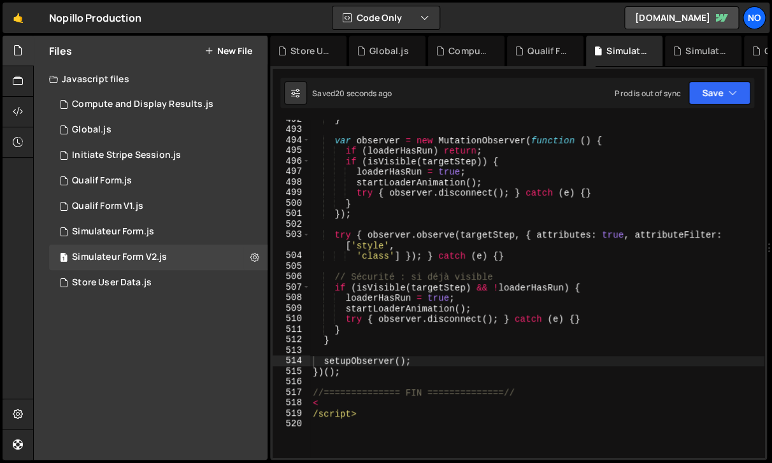
scroll to position [5715, 0]
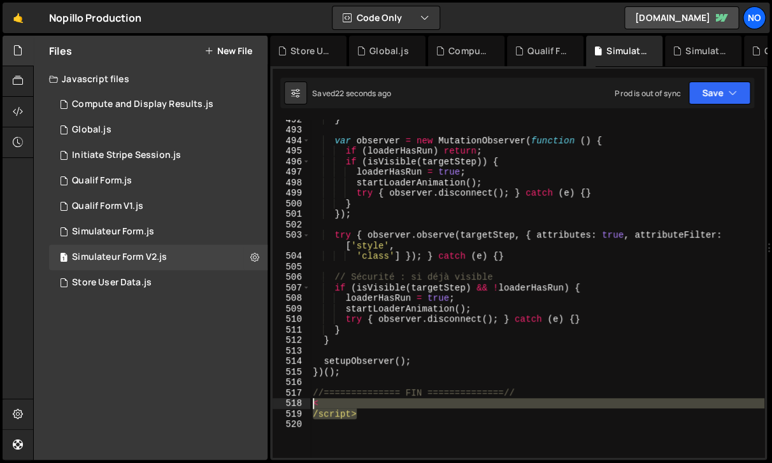
drag, startPoint x: 365, startPoint y: 410, endPoint x: 315, endPoint y: 400, distance: 51.5
click at [315, 400] on div "} var observer = new MutationObserver ( function ( ) { if ( loaderHasRun ) retu…" at bounding box center [537, 293] width 454 height 359
type textarea "< /script>"
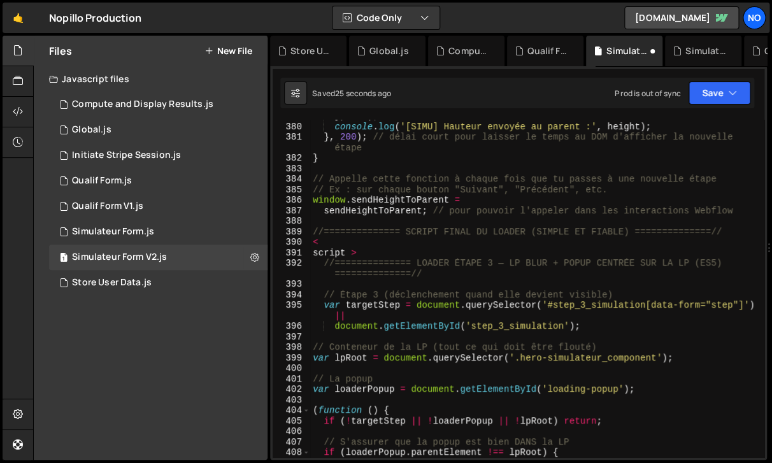
scroll to position [4461, 0]
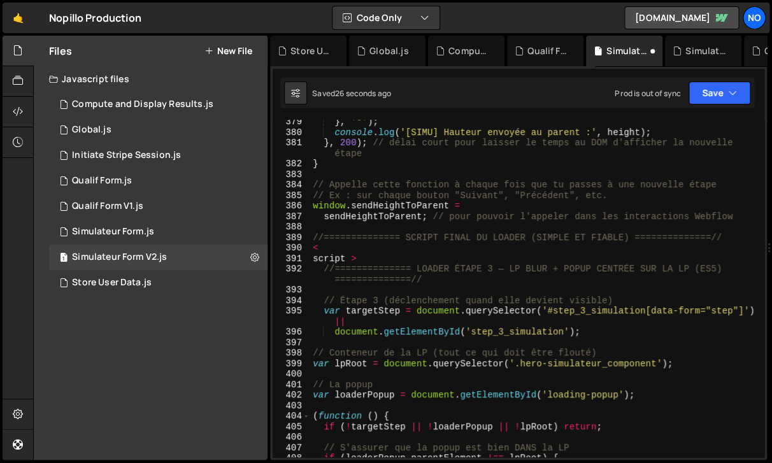
click at [361, 261] on div "} , '*' ) ; console . log ( '[SIMU] Hauteur envoyée au parent :' , height ) ; }…" at bounding box center [537, 296] width 454 height 359
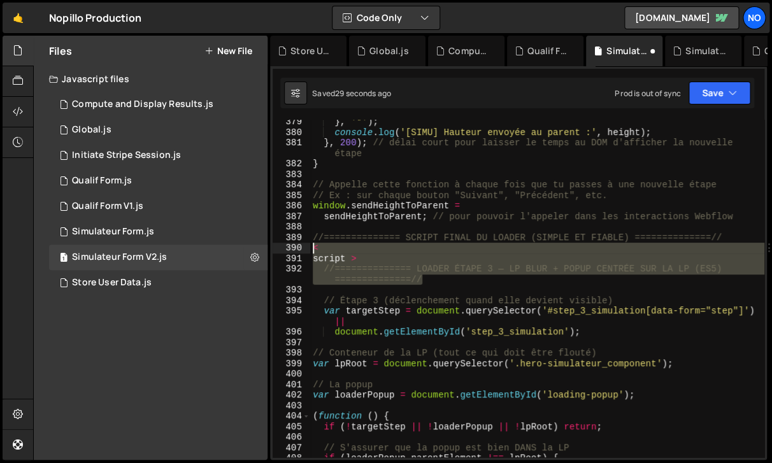
drag, startPoint x: 448, startPoint y: 284, endPoint x: 310, endPoint y: 250, distance: 142.3
click at [310, 250] on div "} , '*' ) ; console . log ( '[SIMU] Hauteur envoyée au parent :' , height ) ; }…" at bounding box center [537, 289] width 454 height 338
type textarea "< script >"
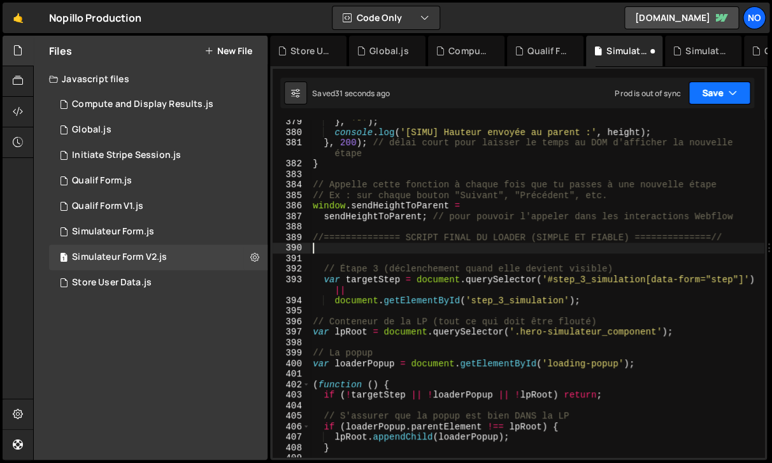
click at [727, 97] on button "Save" at bounding box center [720, 93] width 62 height 23
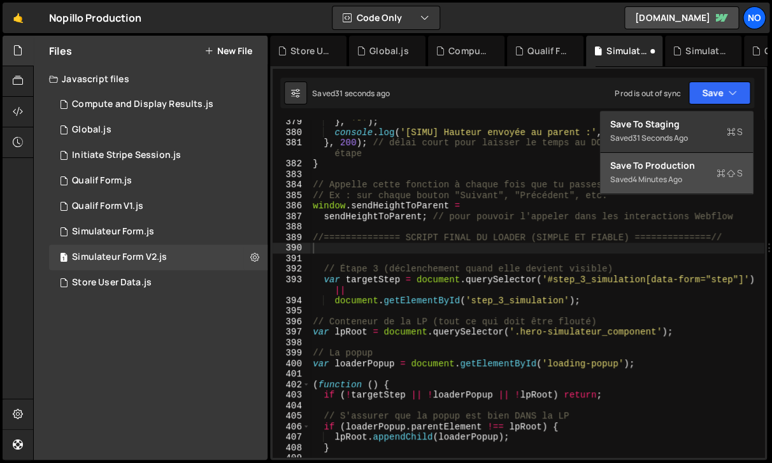
click at [682, 184] on div "4 minutes ago" at bounding box center [658, 179] width 50 height 11
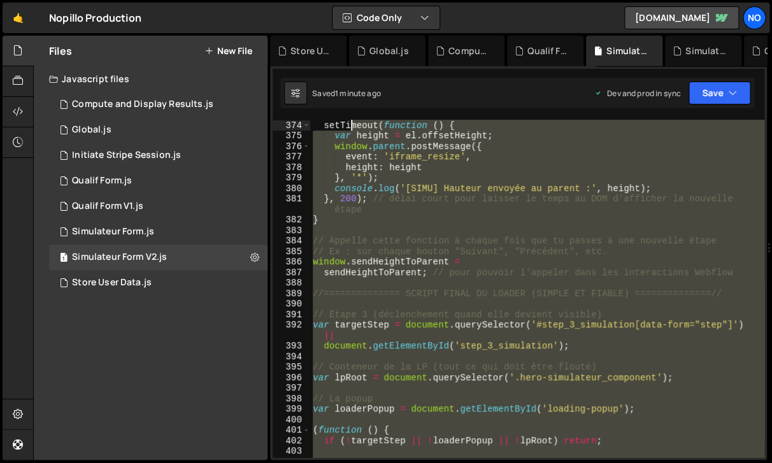
scroll to position [4332, 0]
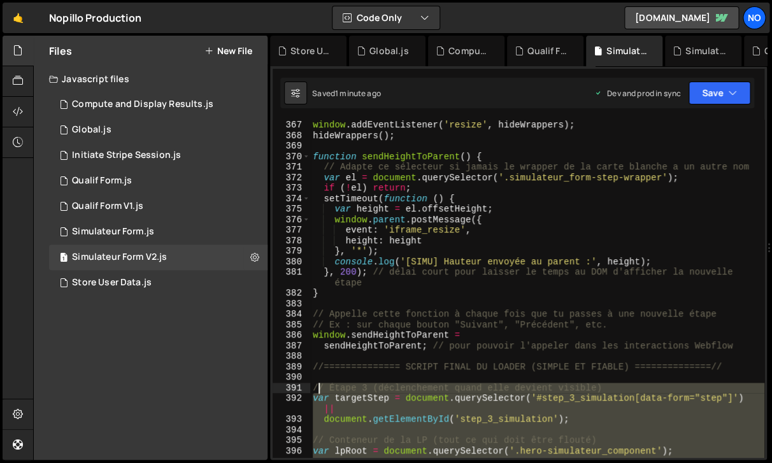
drag, startPoint x: 359, startPoint y: 289, endPoint x: 317, endPoint y: 387, distance: 106.5
click at [317, 387] on div "window . addEventListener ( 'resize' , hideWrappers ) ; hideWrappers ( ) ; func…" at bounding box center [537, 299] width 454 height 359
type textarea "/"
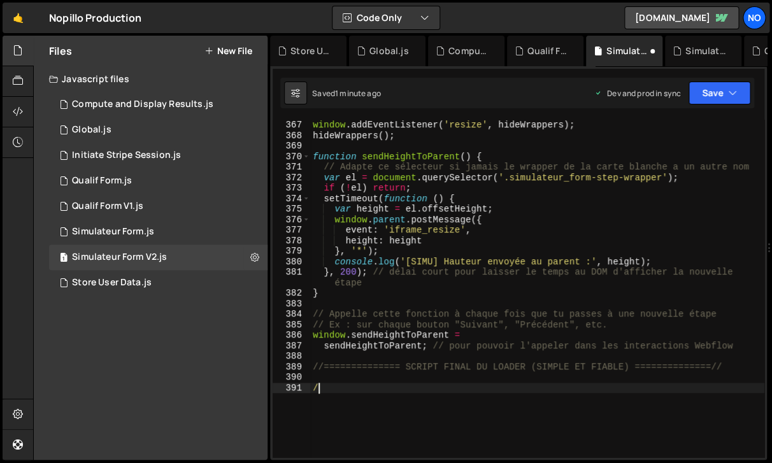
paste textarea
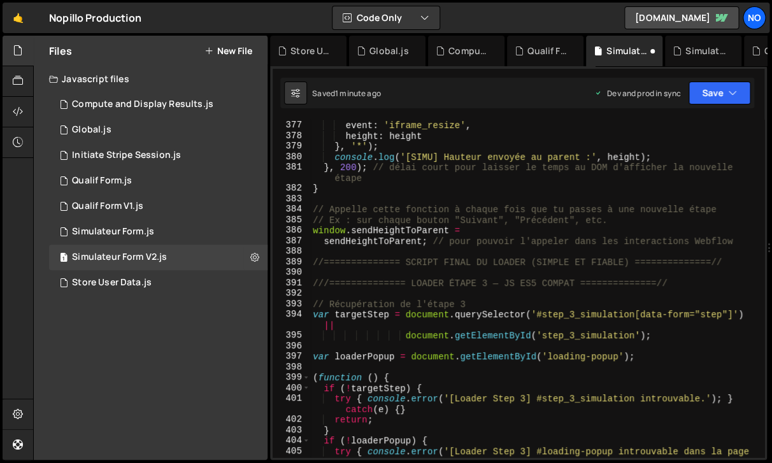
scroll to position [4437, 0]
click at [365, 282] on div "window . parent . postMessage ({ event : 'iframe_resize' , height : height } , …" at bounding box center [537, 295] width 454 height 370
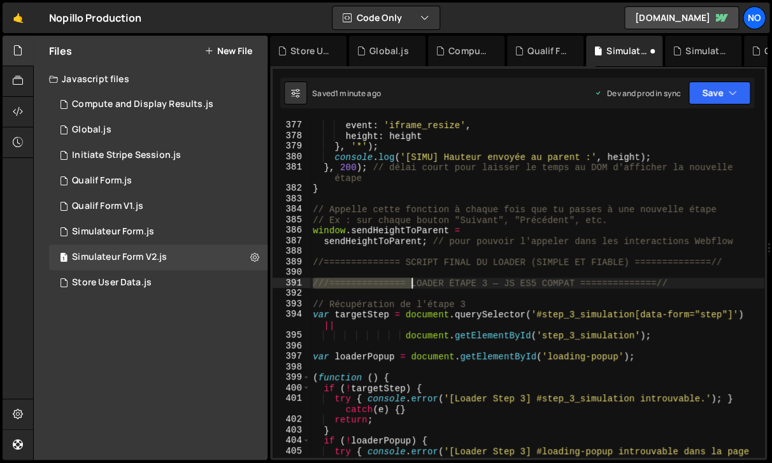
click at [365, 282] on div "window . parent . postMessage ({ event : 'iframe_resize' , height : height } , …" at bounding box center [537, 295] width 454 height 370
type textarea "///============== LOADER ÉTAPE 3 — JS ES5 COMPAT ==============//"
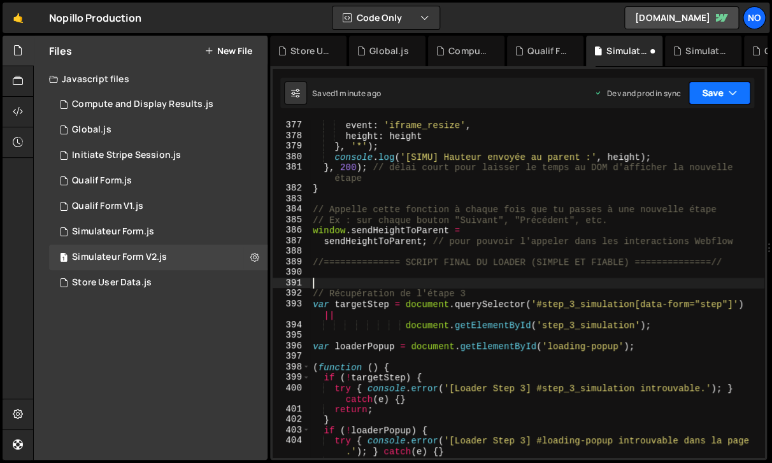
click at [707, 101] on button "Save" at bounding box center [720, 93] width 62 height 23
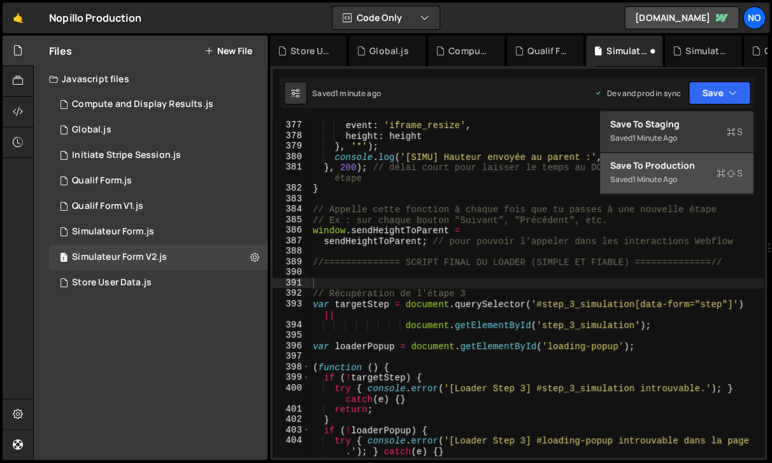
click at [665, 178] on div "1 minute ago" at bounding box center [655, 179] width 45 height 11
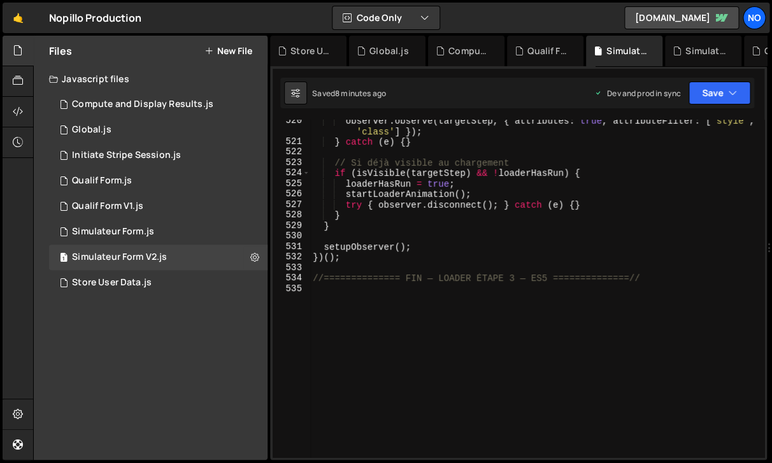
scroll to position [6029, 0]
click at [319, 291] on div "observer . observe ( targetStep , { attributes : true , attributeFilter : [ 'st…" at bounding box center [537, 300] width 454 height 370
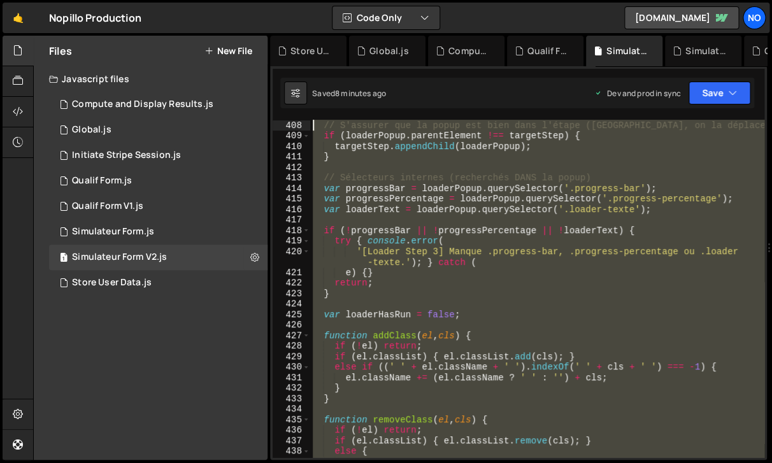
scroll to position [4521, 0]
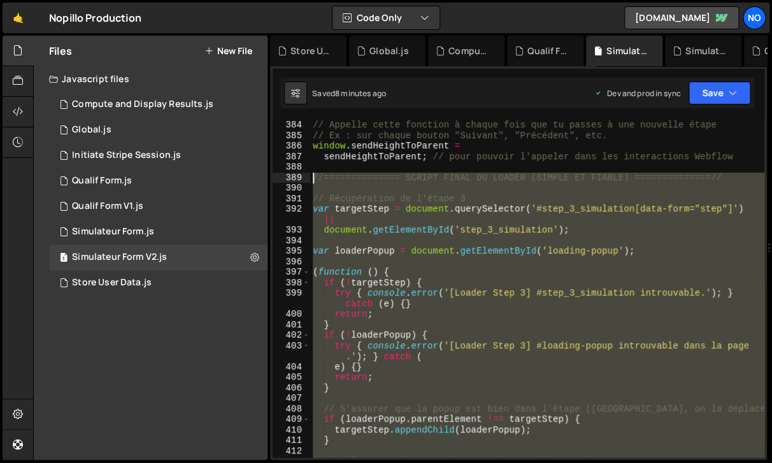
drag, startPoint x: 319, startPoint y: 291, endPoint x: 308, endPoint y: 180, distance: 110.8
click at [310, 180] on div "// Appelle cette fonction à chaque fois que tu passes à une nouvelle étape // E…" at bounding box center [537, 289] width 454 height 338
type textarea "//============== SCRIPT FINAL DU LOADER (SIMPLE ET FIABLE) ==============//"
click at [337, 190] on div "// Appelle cette fonction à chaque fois que tu passes à une nouvelle étape // E…" at bounding box center [537, 289] width 454 height 338
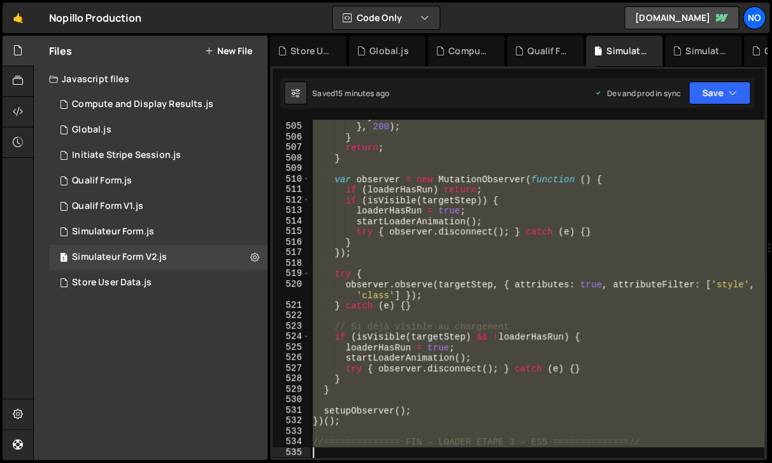
scroll to position [5866, 0]
drag, startPoint x: 315, startPoint y: 196, endPoint x: 652, endPoint y: 440, distance: 416.2
click at [652, 440] on div "} } , 200 ) ; } return ; } var observer = new MutationObserver ( function ( ) {…" at bounding box center [537, 290] width 454 height 359
type textarea "//============== FIN — LOADER ÉTAPE 3 — ES5 ==============//"
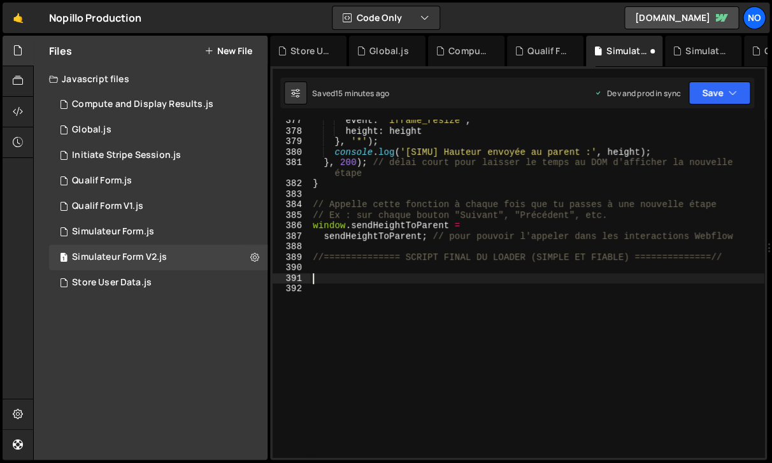
paste textarea "})();"
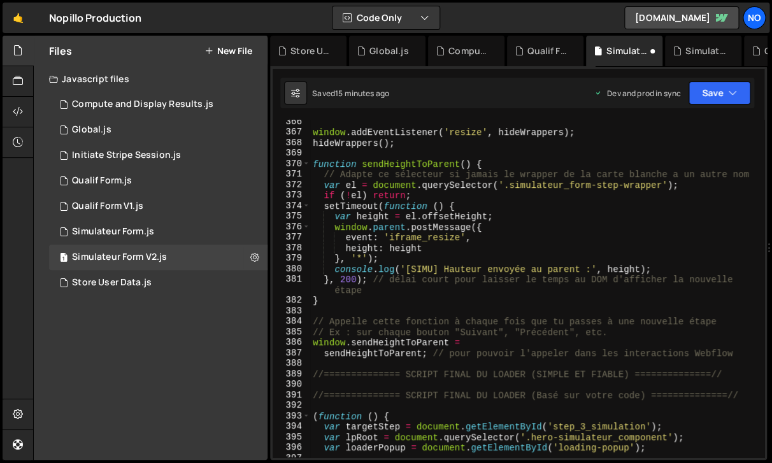
scroll to position [4325, 0]
click at [580, 395] on div "window . addEventListener ( 'resize' , hideWrappers ) ; hideWrappers ( ) ; func…" at bounding box center [537, 296] width 454 height 359
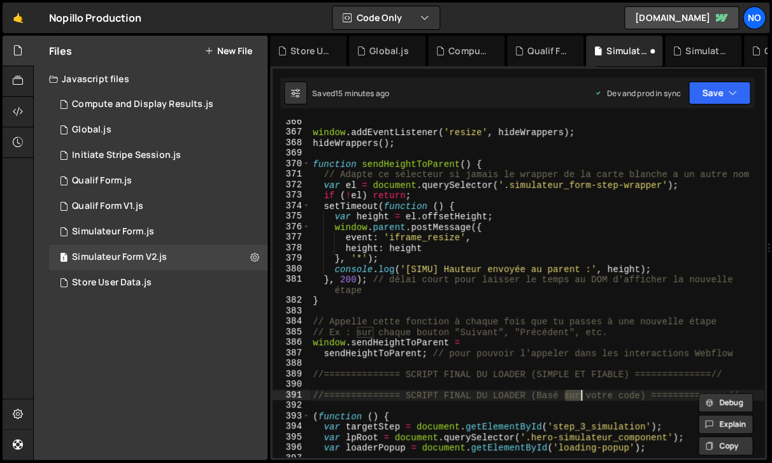
click at [580, 395] on div "window . addEventListener ( 'resize' , hideWrappers ) ; hideWrappers ( ) ; func…" at bounding box center [537, 296] width 454 height 359
type textarea "//============== SCRIPT FINAL DU LOADER (Basé sur votre code) ==============//"
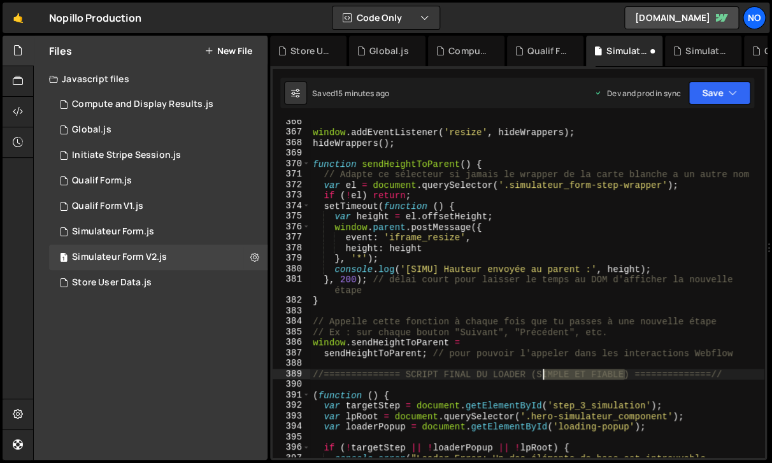
drag, startPoint x: 624, startPoint y: 377, endPoint x: 541, endPoint y: 378, distance: 83.5
click at [541, 378] on div "window . addEventListener ( 'resize' , hideWrappers ) ; hideWrappers ( ) ; func…" at bounding box center [537, 302] width 454 height 370
type textarea "//============== SCRIPT FINAL DU LOADER ==============//"
click at [709, 92] on button "Save" at bounding box center [720, 93] width 62 height 23
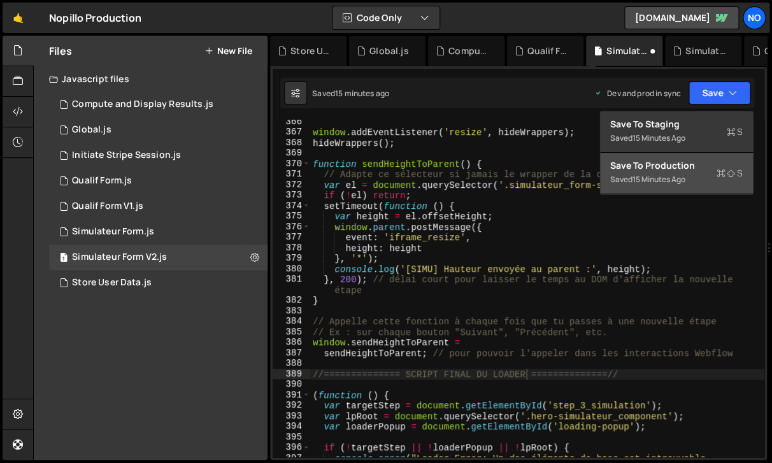
click at [686, 175] on div "15 minutes ago" at bounding box center [659, 179] width 53 height 11
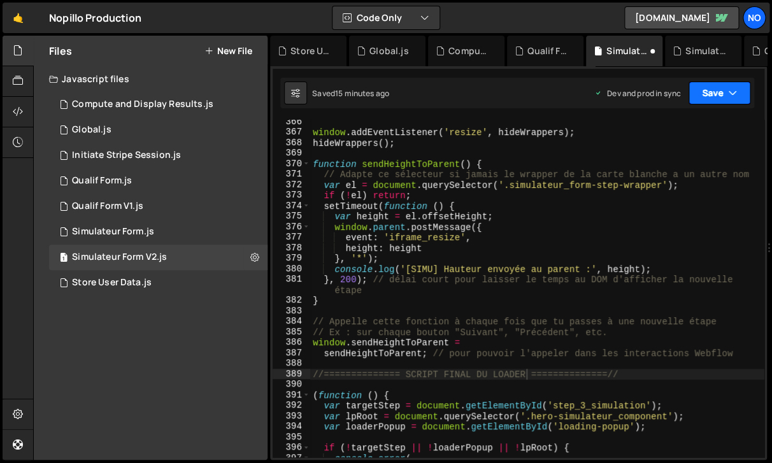
click at [711, 99] on button "Save" at bounding box center [720, 93] width 62 height 23
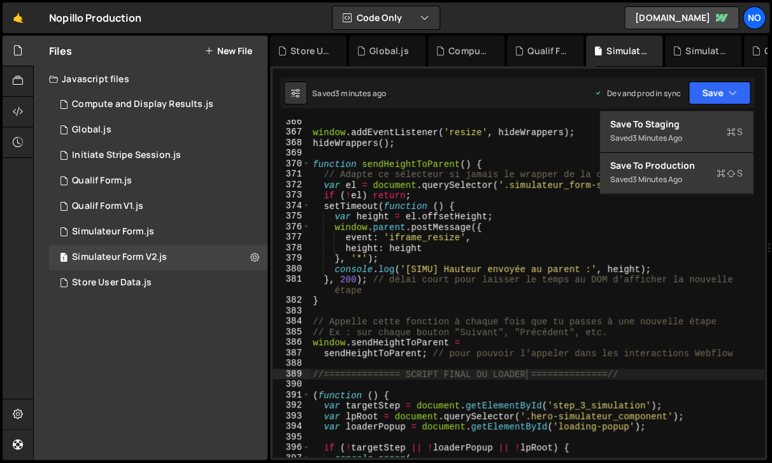
click at [351, 380] on div "window . addEventListener ( 'resize' , hideWrappers ) ; hideWrappers ( ) ; func…" at bounding box center [537, 302] width 454 height 370
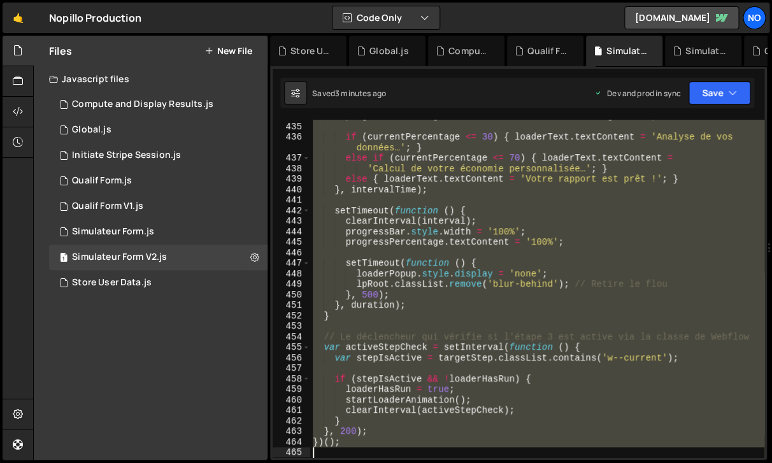
scroll to position [5077, 0]
drag, startPoint x: 316, startPoint y: 387, endPoint x: 328, endPoint y: 490, distance: 103.9
click at [328, 458] on div "progressPercentage . textContent = currentPercentage + '%' ; if ( currentPercen…" at bounding box center [537, 289] width 454 height 338
type textarea "})();"
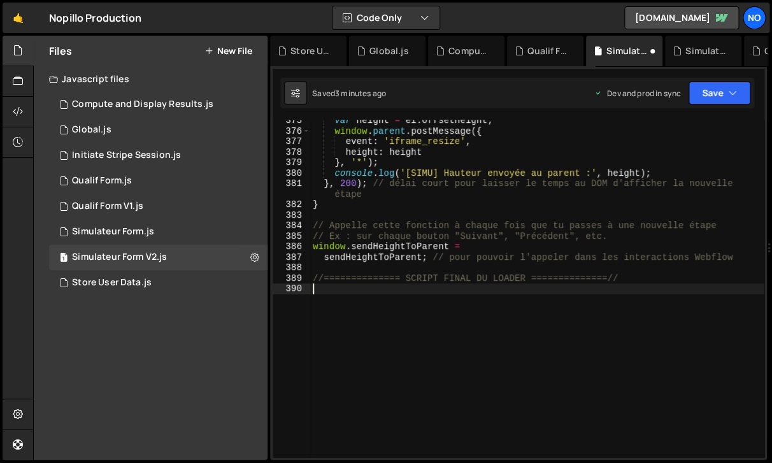
paste textarea "})();"
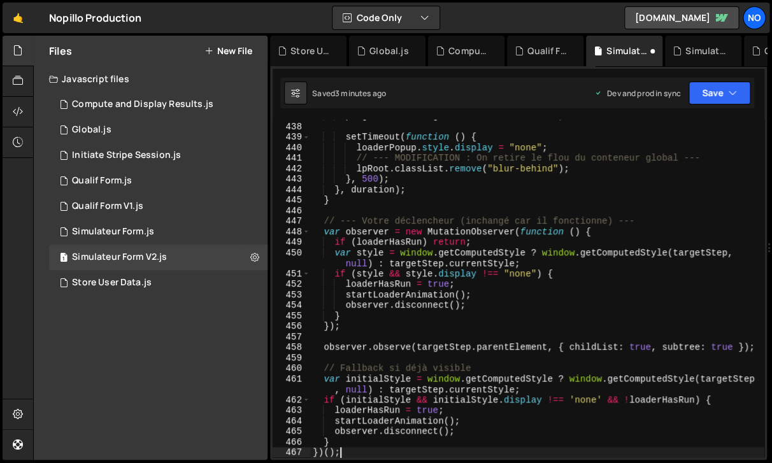
scroll to position [5098, 0]
click at [718, 92] on button "Save" at bounding box center [720, 93] width 62 height 23
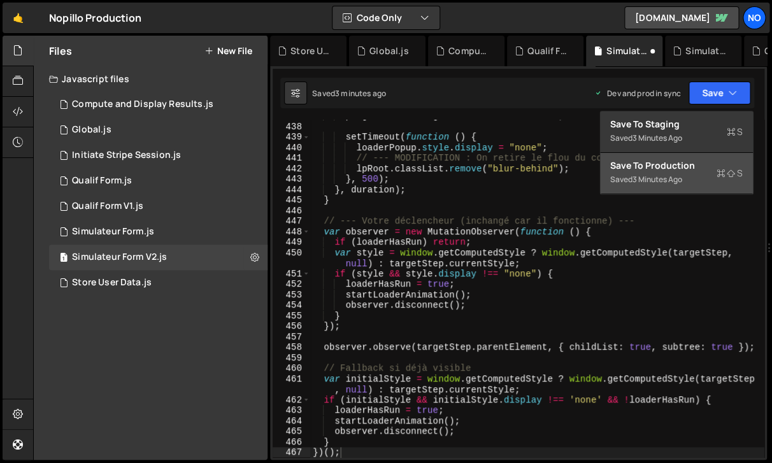
click at [692, 166] on div "Save to Production S" at bounding box center [676, 165] width 133 height 13
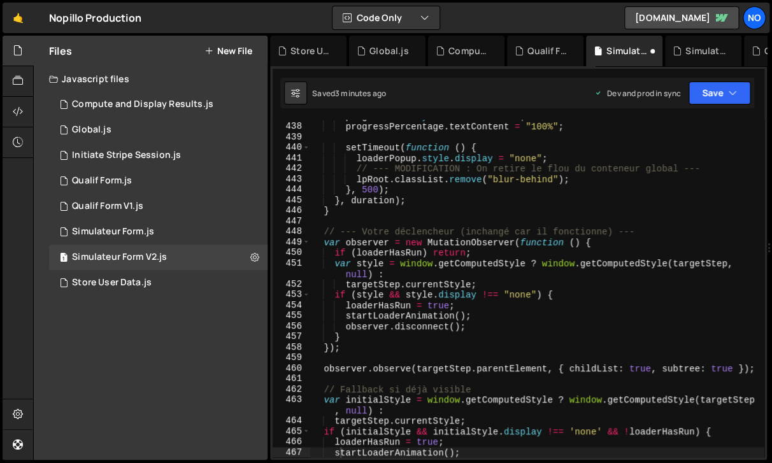
scroll to position [5088, 0]
type textarea "}"
click at [475, 208] on div "progressBar . style . width = "100%" ; progressPercentage . textContent = "100%…" at bounding box center [537, 290] width 454 height 359
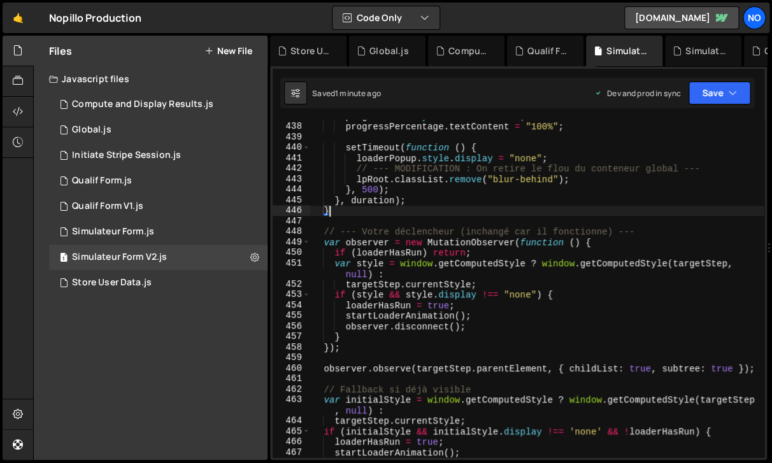
click at [557, 222] on div "progressBar . style . width = "100%" ; progressPercentage . textContent = "100%…" at bounding box center [537, 290] width 454 height 359
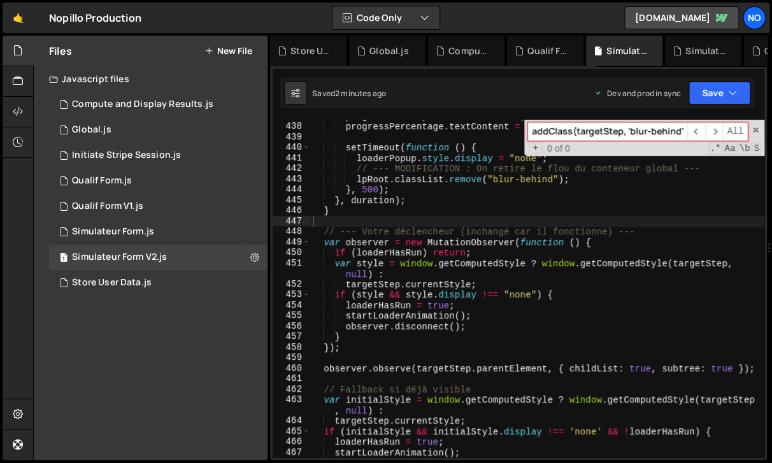
scroll to position [0, 0]
type input "addClass(targ"
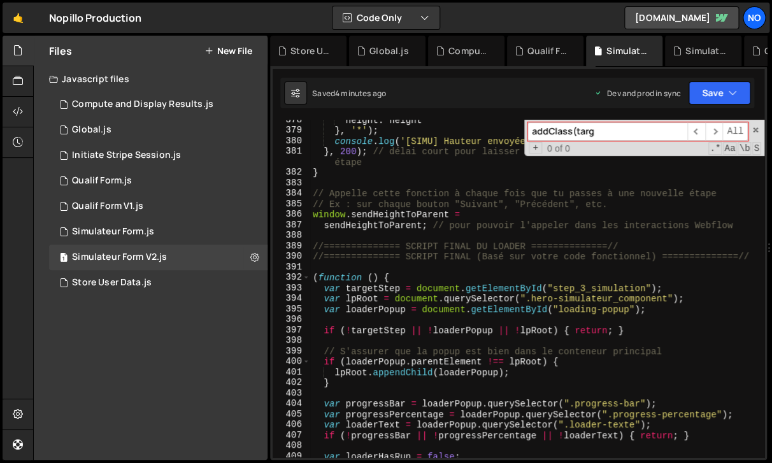
scroll to position [4453, 0]
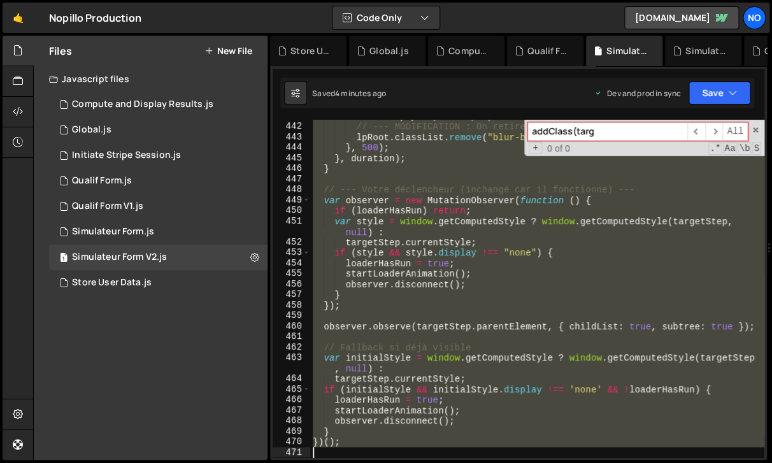
drag, startPoint x: 314, startPoint y: 254, endPoint x: 422, endPoint y: 504, distance: 272.3
click at [422, 458] on div "loaderPopup . style . display = "none" ; // --- MODIFICATION : On retire le flo…" at bounding box center [537, 289] width 454 height 338
type textarea "})();"
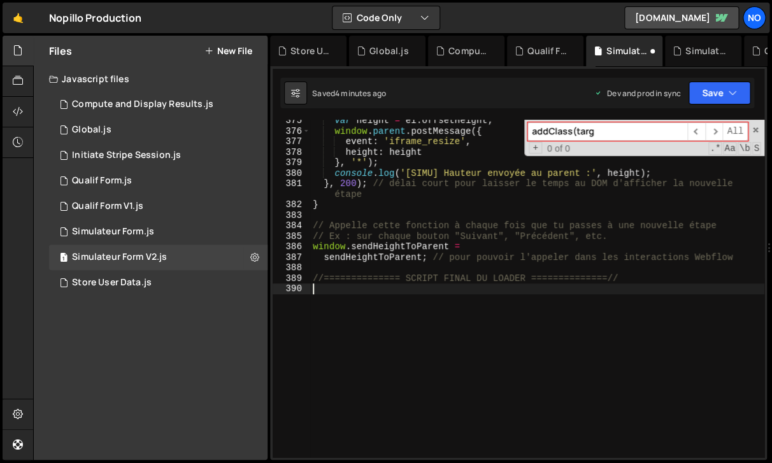
paste textarea "//============== FIN — LOADER ÉTAPE 3 ==============//"
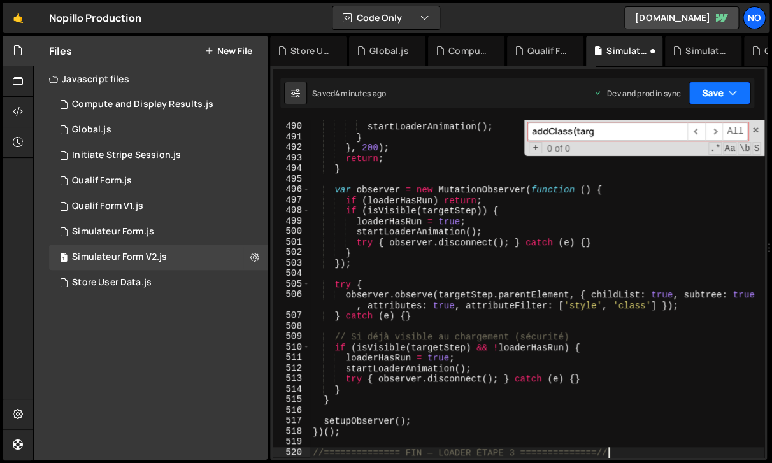
click at [733, 88] on icon "button" at bounding box center [732, 93] width 9 height 13
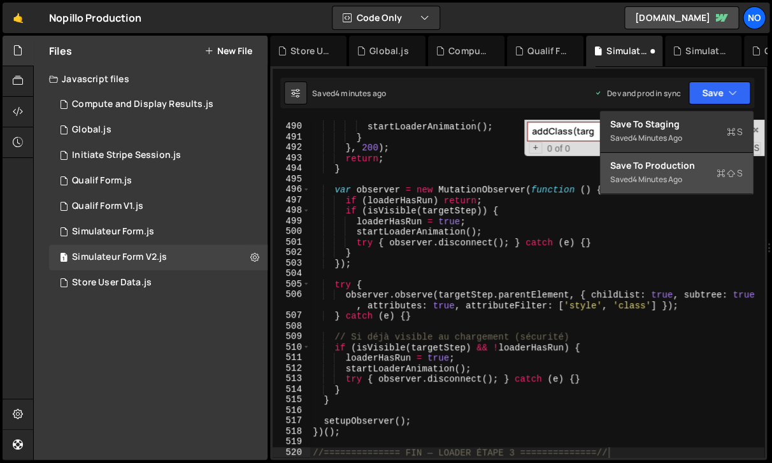
click at [682, 187] on div "Saved 4 minutes ago" at bounding box center [676, 179] width 133 height 15
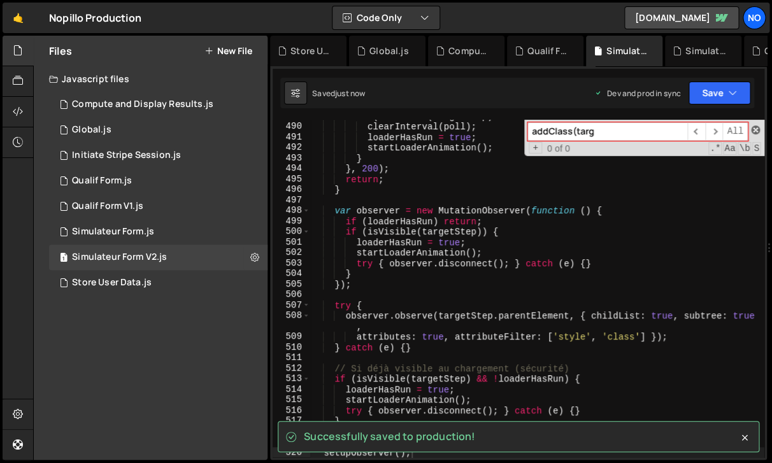
click at [756, 128] on span at bounding box center [755, 130] width 9 height 9
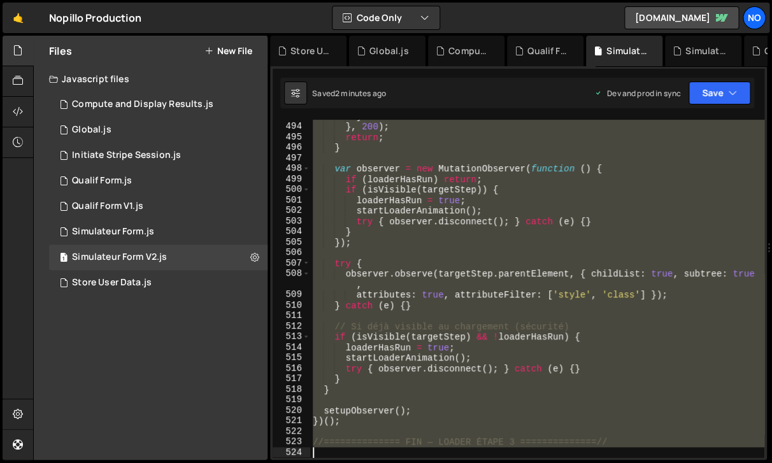
scroll to position [5740, 0]
drag, startPoint x: 315, startPoint y: 182, endPoint x: 357, endPoint y: 452, distance: 273.5
click at [357, 452] on div "} } , 200 ) ; return ; } var observer = new MutationObserver ( function ( ) { i…" at bounding box center [537, 290] width 454 height 359
type textarea "//============== FIN — LOADER ÉTAPE 3 ==============//"
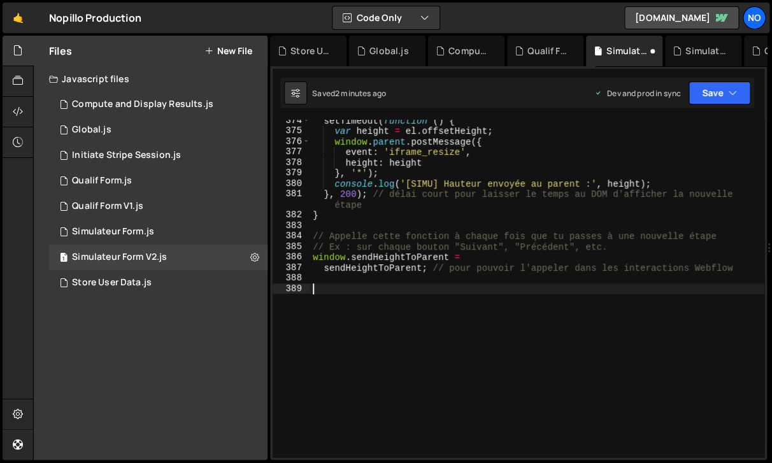
paste textarea "})();"
type textarea "})();"
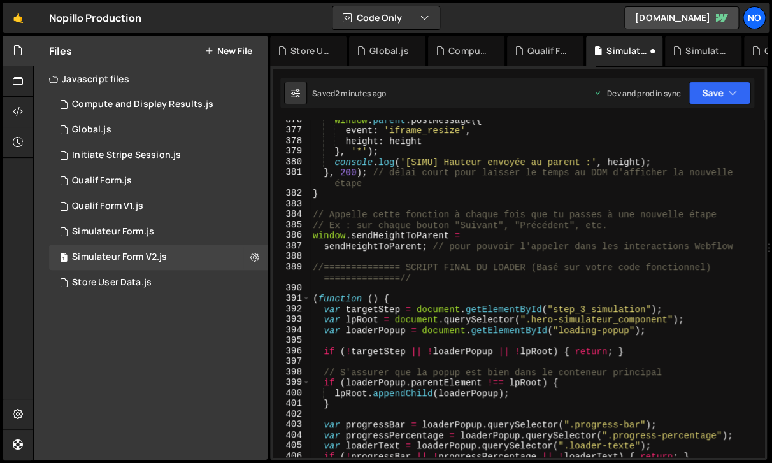
scroll to position [4417, 0]
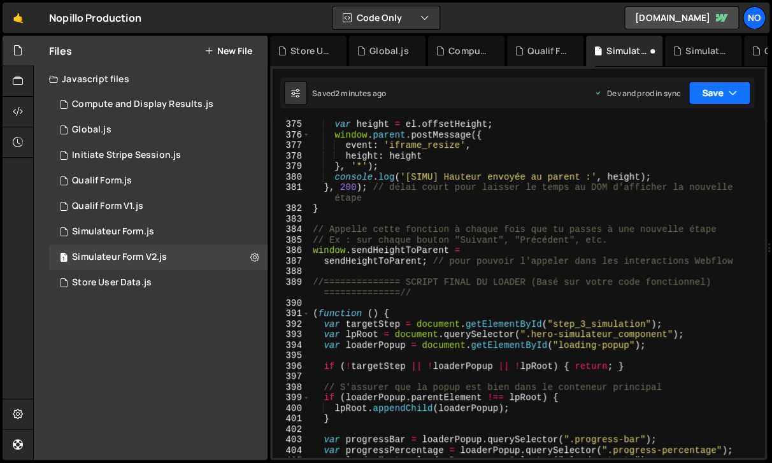
click at [720, 97] on button "Save" at bounding box center [720, 93] width 62 height 23
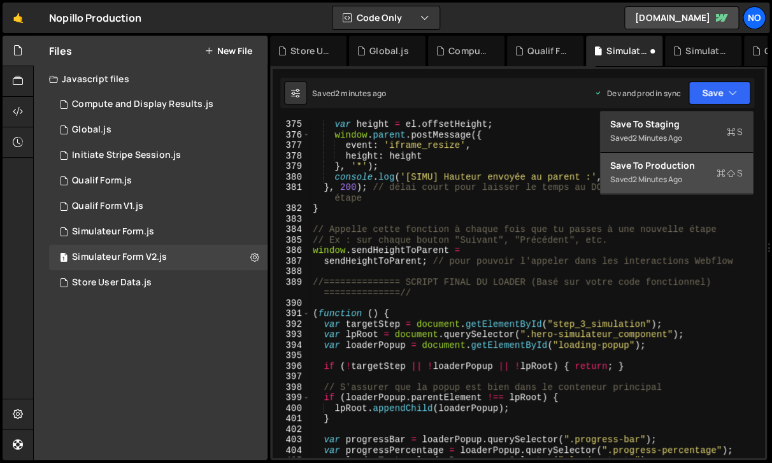
click at [678, 187] on div "Saved 2 minutes ago" at bounding box center [676, 179] width 133 height 15
